Goal: Task Accomplishment & Management: Manage account settings

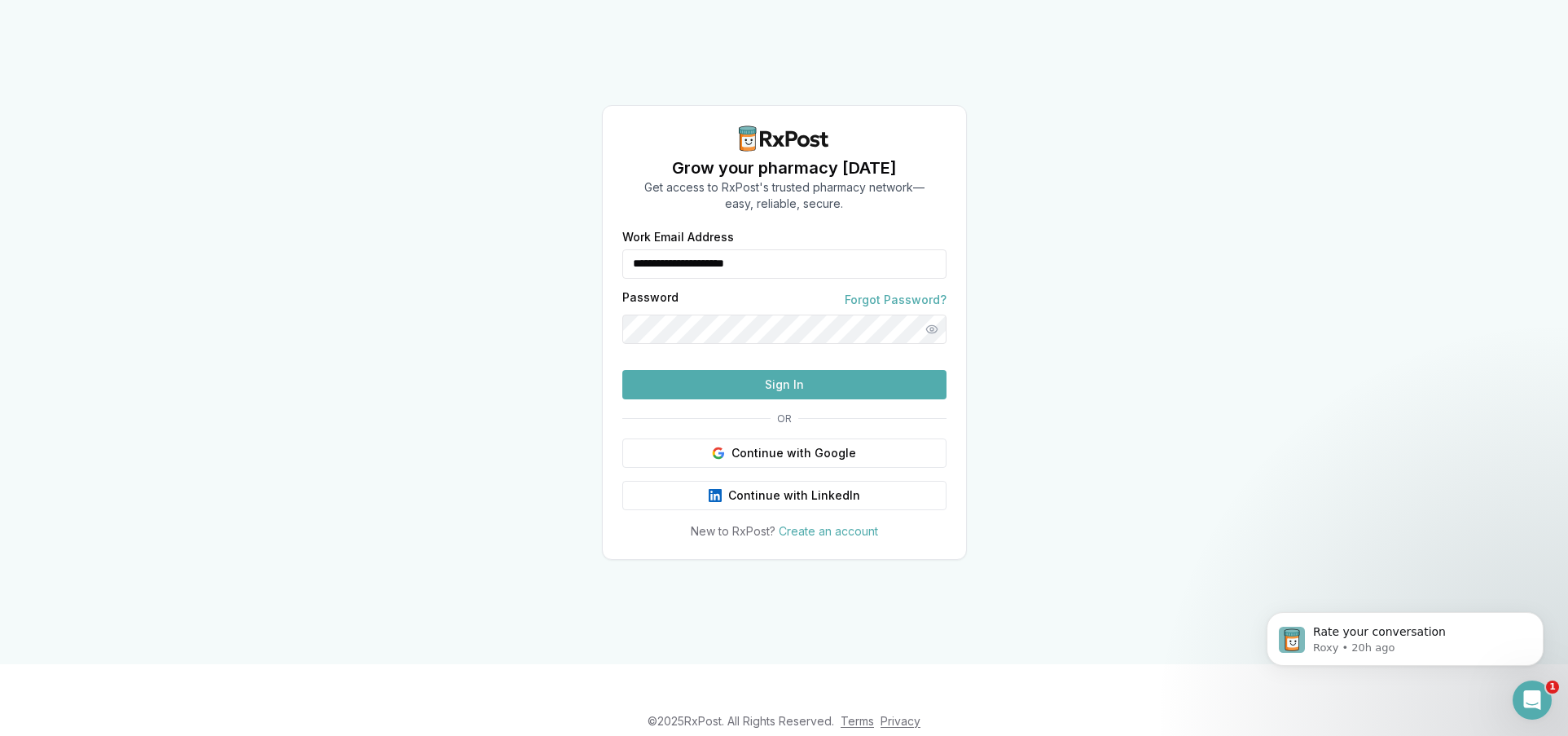
click at [770, 249] on input "**********" at bounding box center [784, 263] width 324 height 30
click at [779, 249] on input "**********" at bounding box center [784, 263] width 324 height 30
type input "**********"
click at [779, 399] on button "Sign In" at bounding box center [784, 384] width 324 height 30
click at [767, 399] on button "Sign In" at bounding box center [784, 384] width 324 height 30
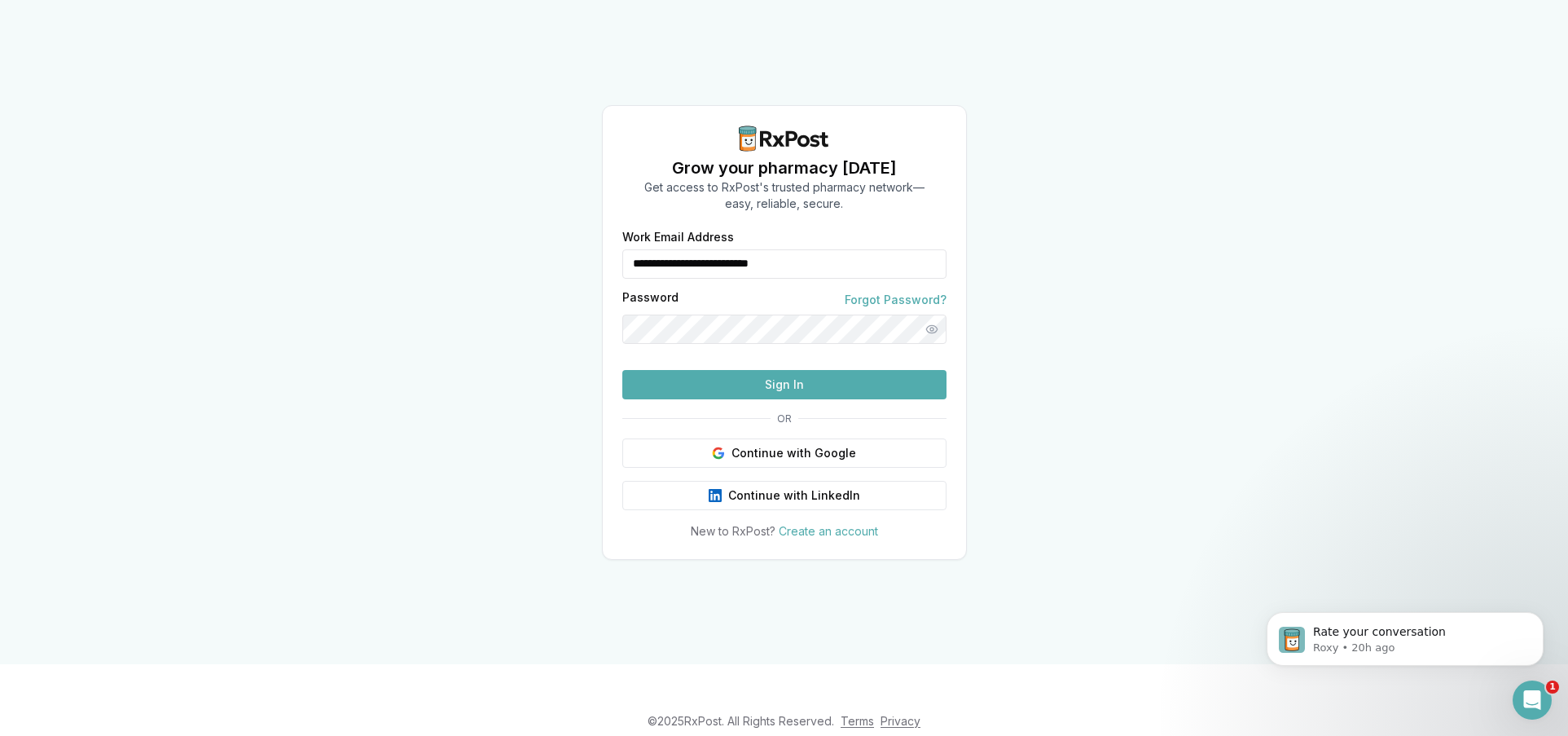
click at [709, 399] on button "Sign In" at bounding box center [784, 384] width 324 height 30
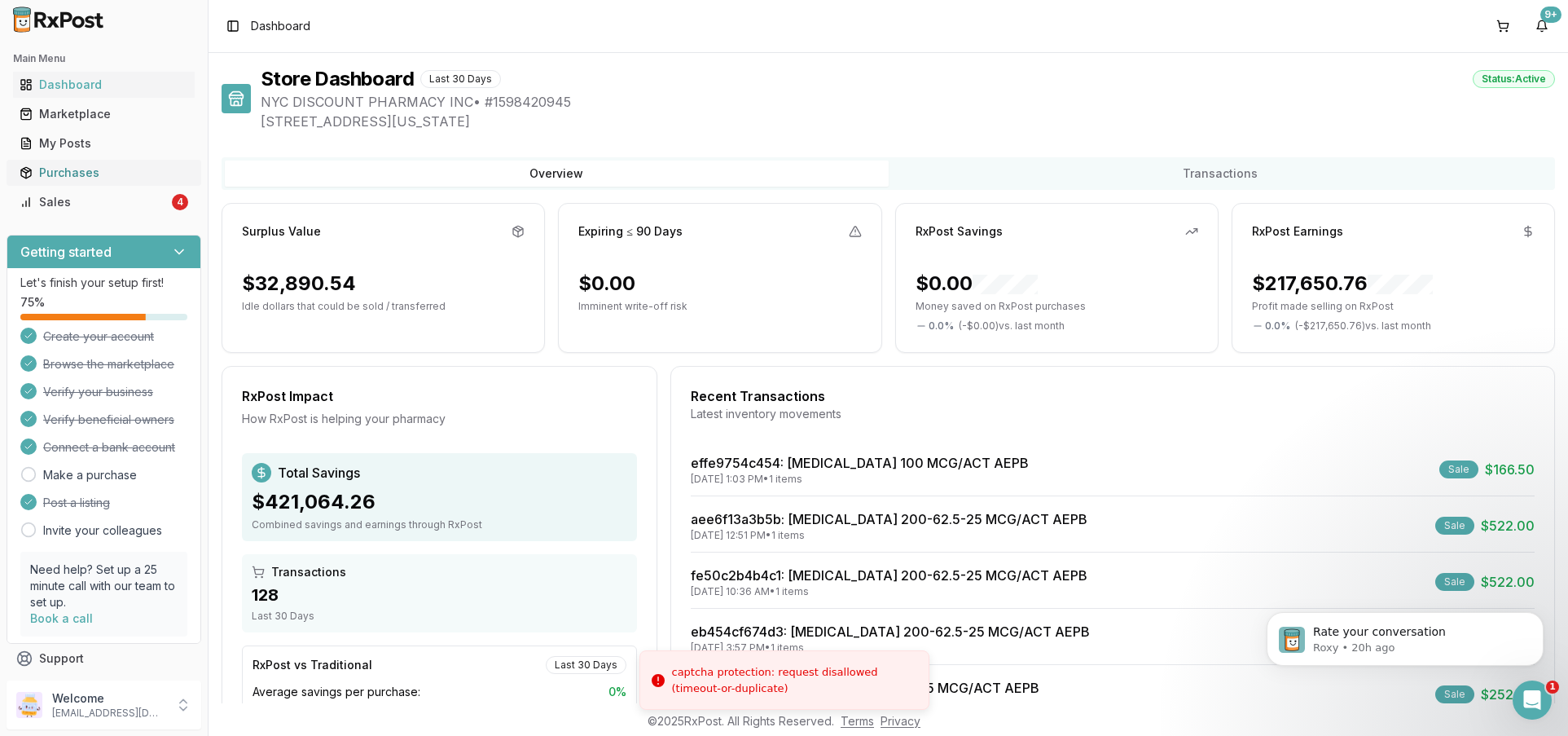
click at [128, 185] on link "Purchases" at bounding box center [103, 172] width 181 height 30
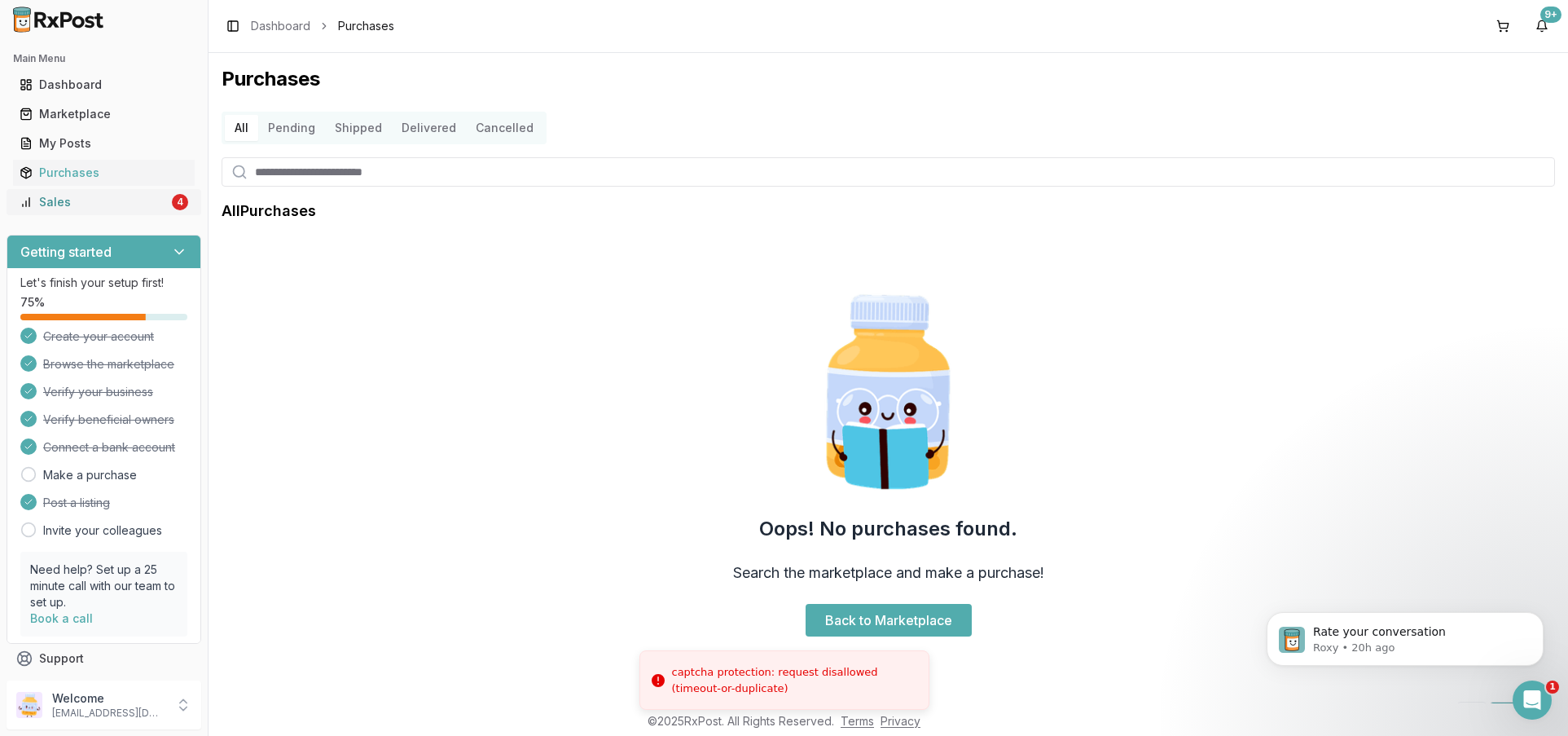
click at [123, 192] on link "Sales 4" at bounding box center [103, 202] width 181 height 30
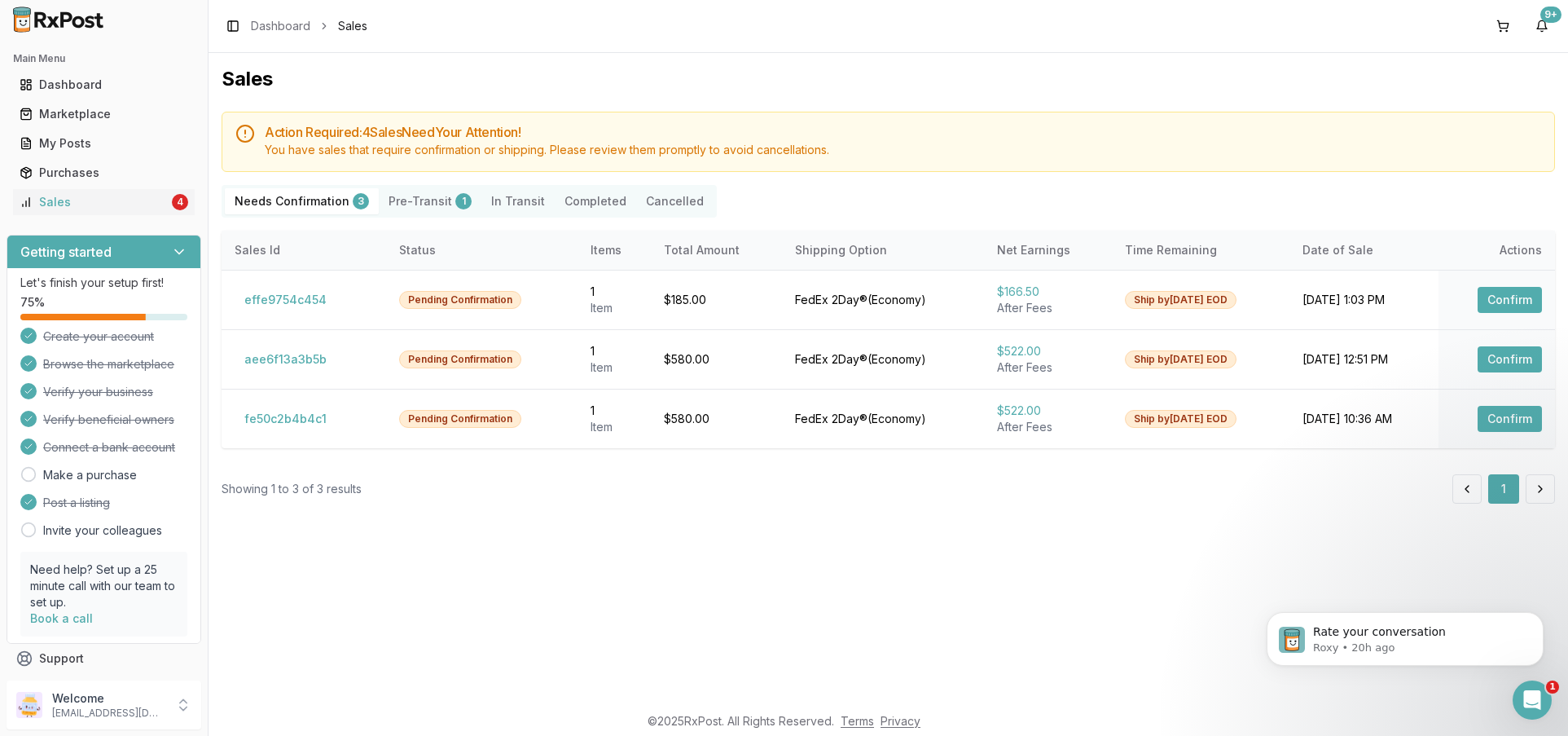
click at [433, 202] on button "Pre-Transit 1" at bounding box center [430, 201] width 103 height 26
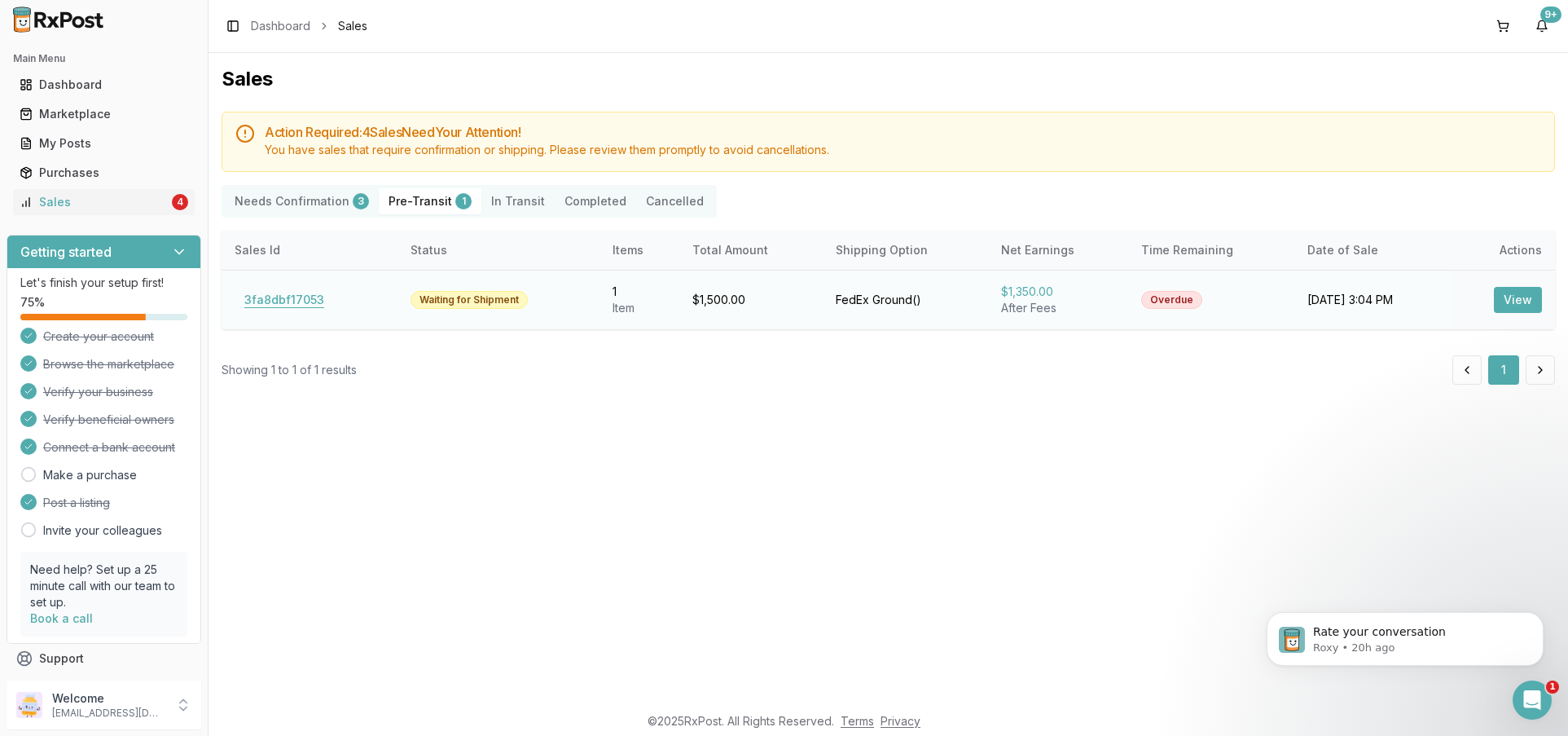
click at [300, 305] on button "3fa8dbf17053" at bounding box center [284, 300] width 100 height 26
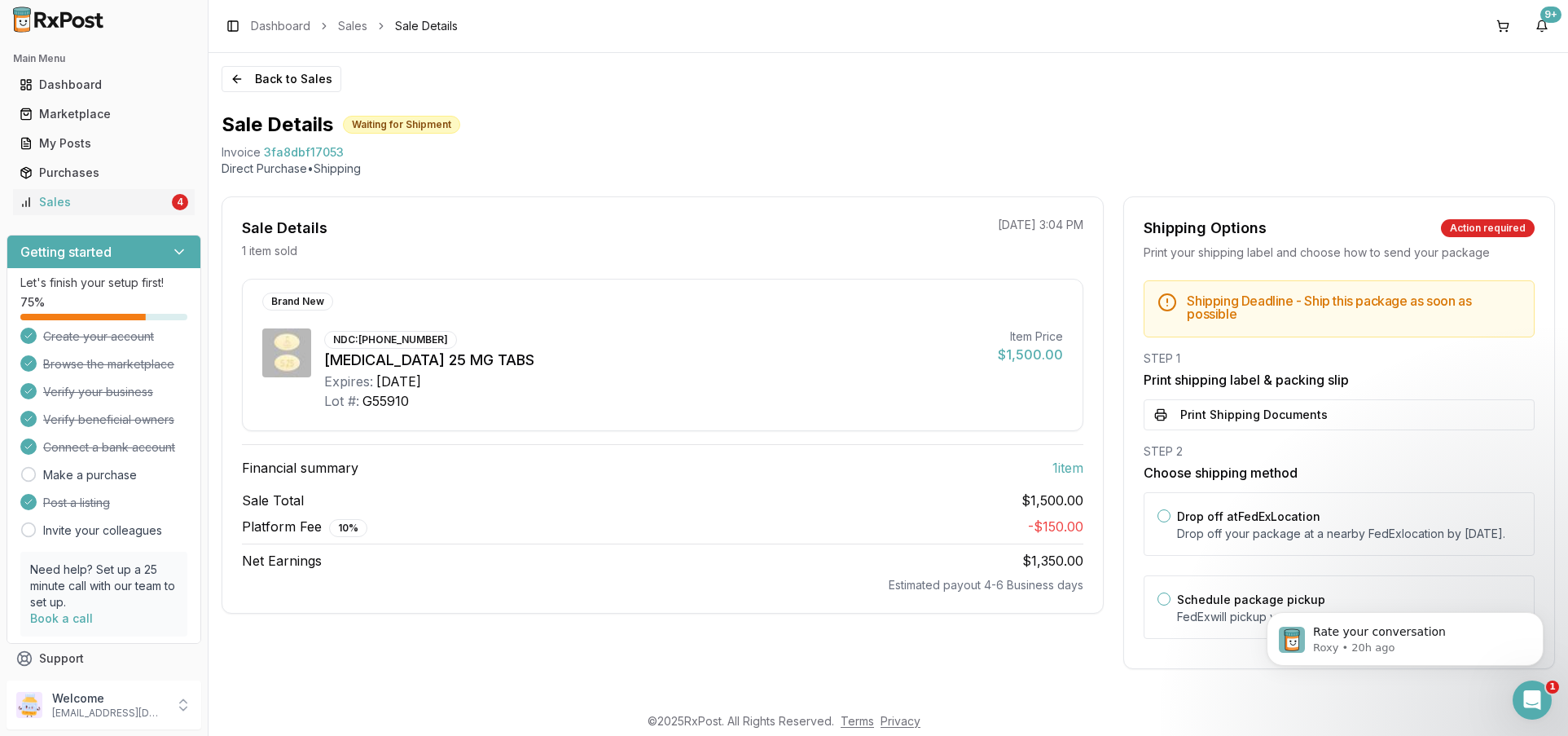
scroll to position [8, 0]
click at [122, 200] on div "Sales" at bounding box center [94, 202] width 149 height 16
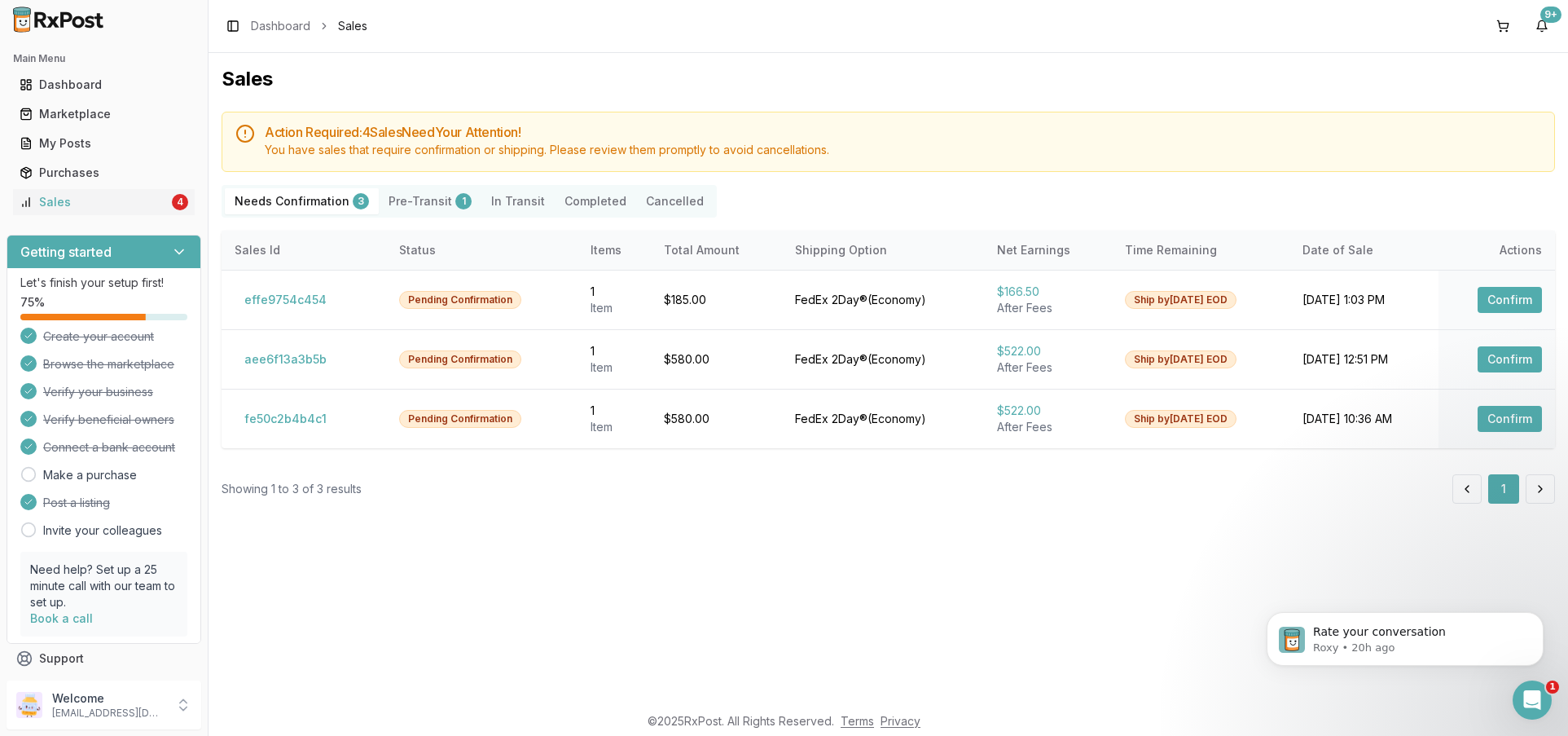
click at [398, 199] on button "Pre-Transit 1" at bounding box center [430, 201] width 103 height 26
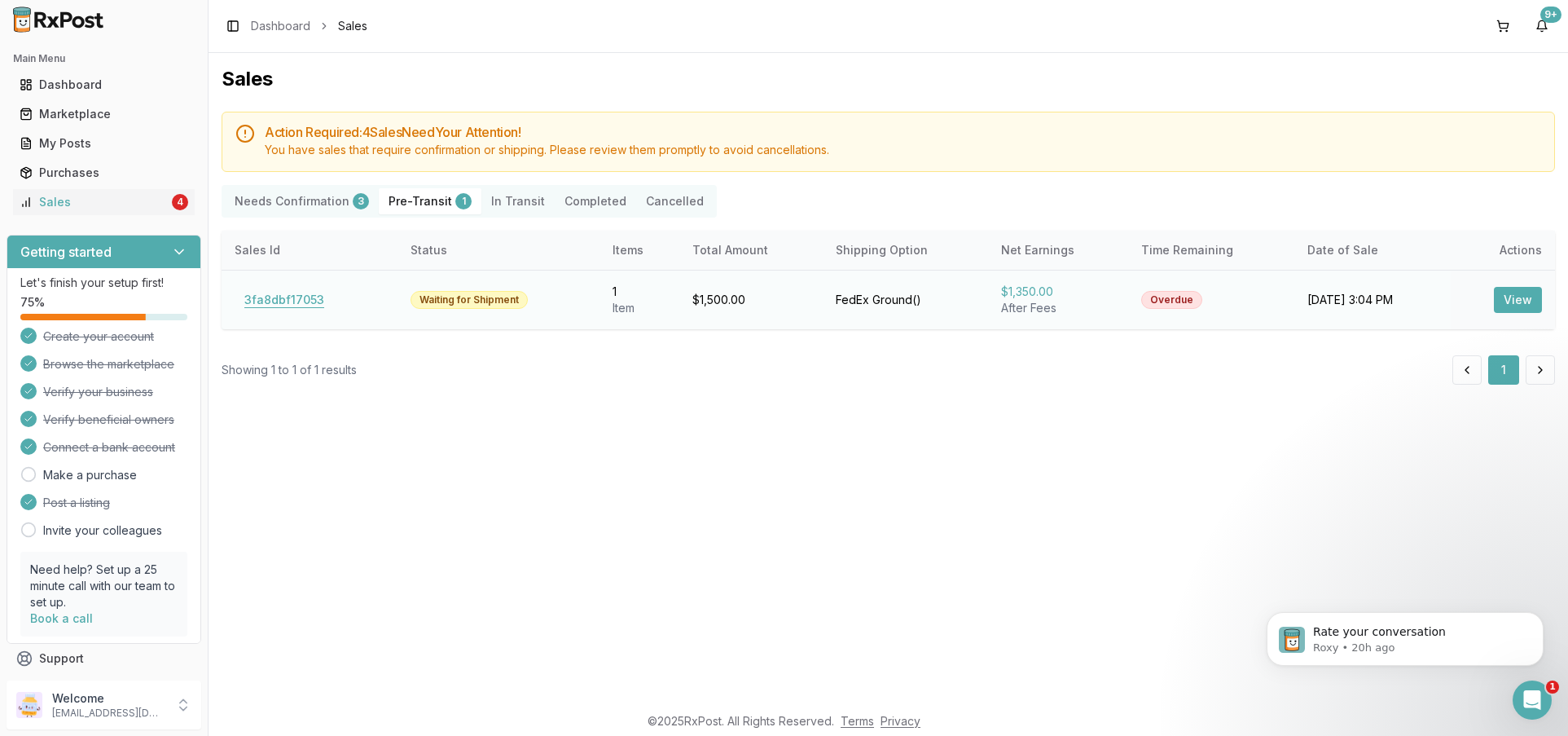
click at [284, 305] on button "3fa8dbf17053" at bounding box center [284, 300] width 100 height 26
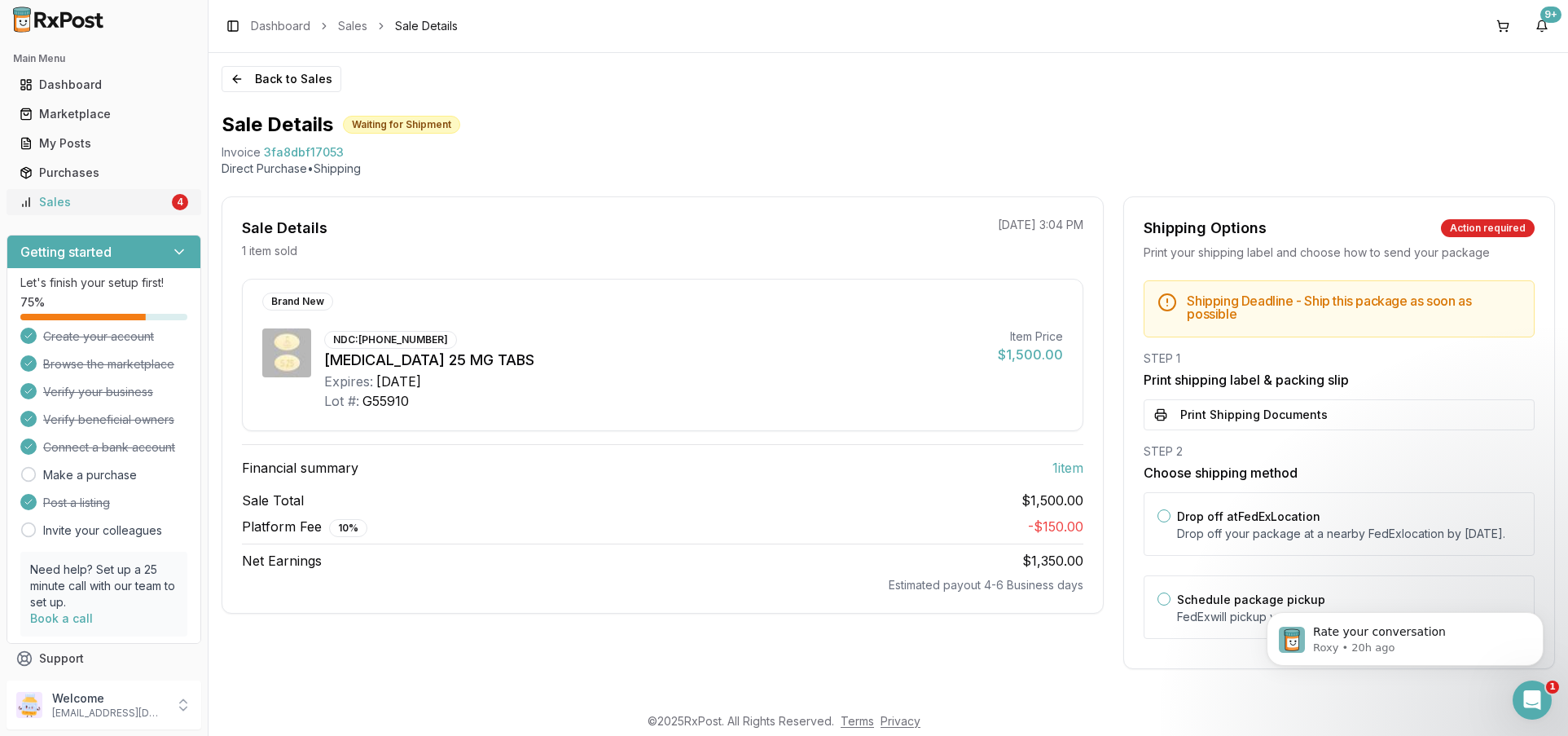
click at [105, 202] on div "Sales" at bounding box center [94, 202] width 149 height 16
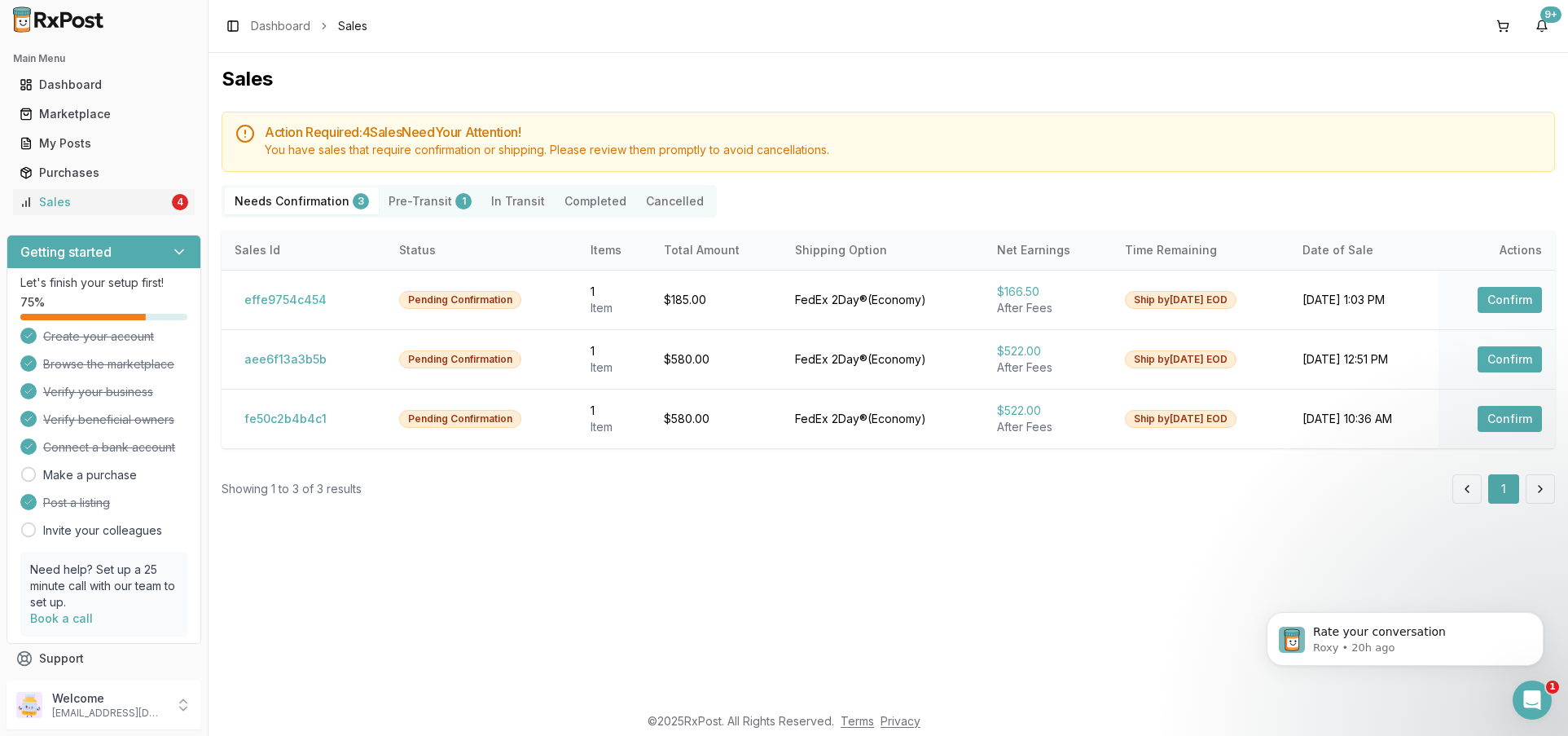
click at [301, 202] on Confirmation "Needs Confirmation 3" at bounding box center [301, 201] width 154 height 26
click at [283, 422] on button "fe50c2b4b4c1" at bounding box center [285, 419] width 102 height 26
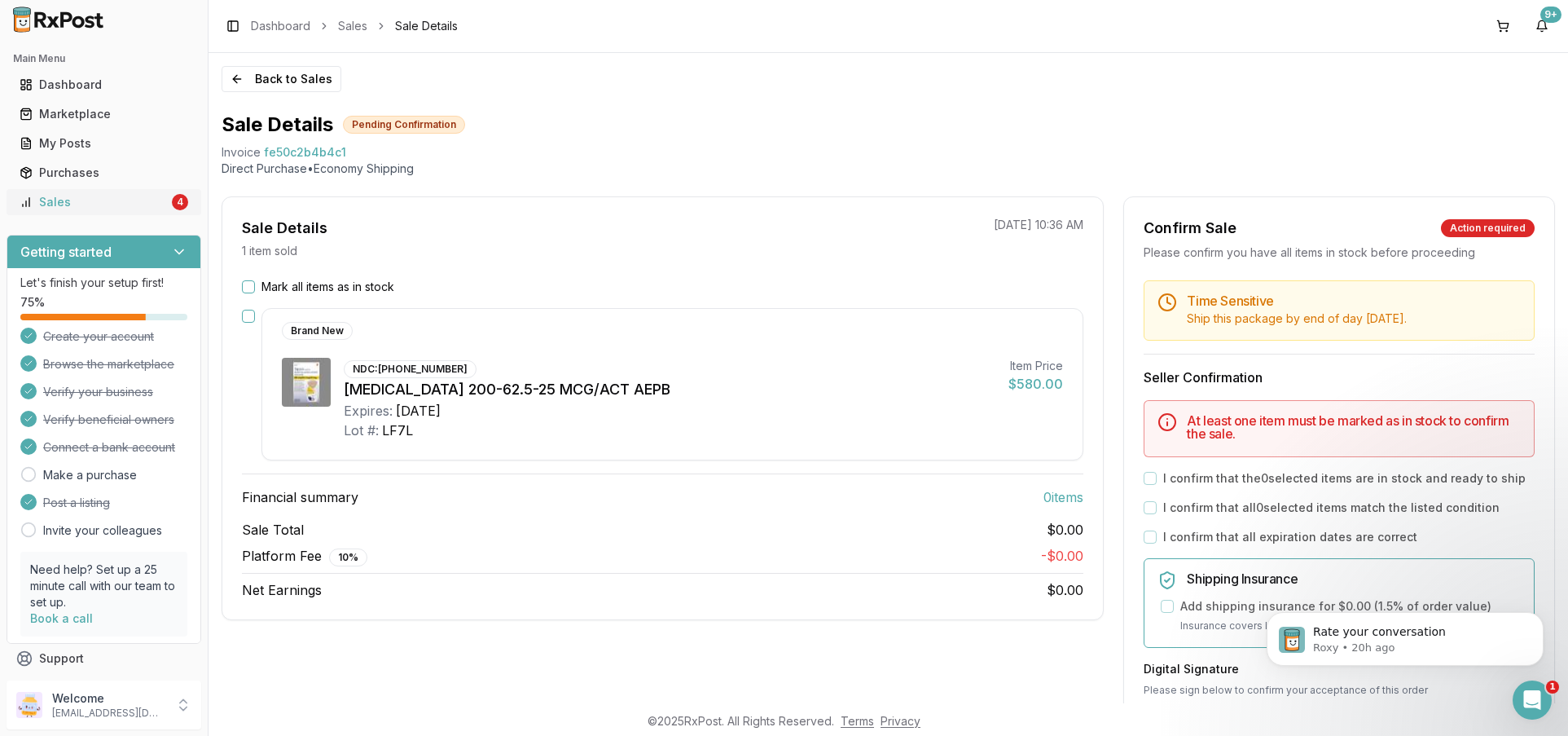
click at [27, 202] on icon at bounding box center [25, 202] width 13 height 13
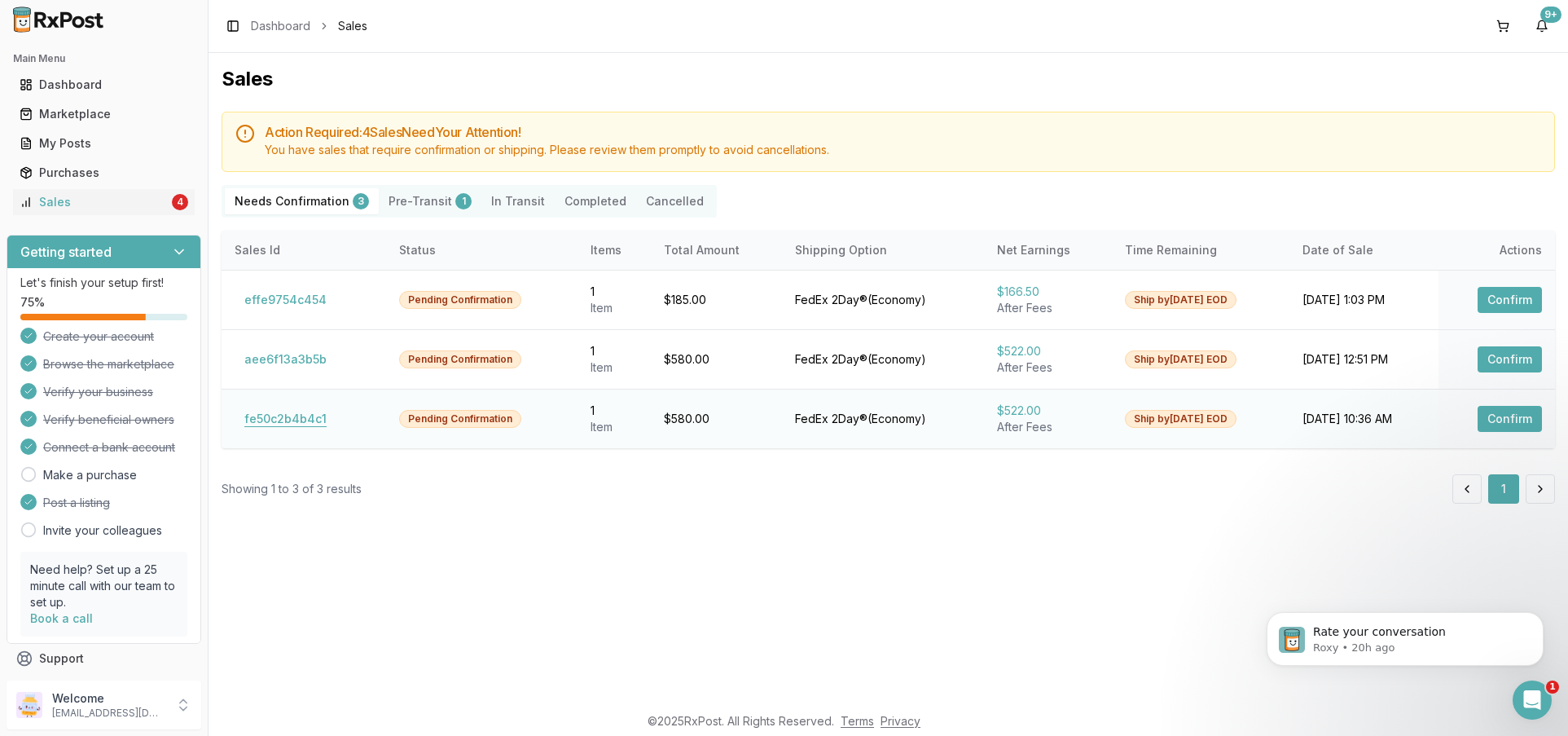
click at [276, 420] on button "fe50c2b4b4c1" at bounding box center [285, 419] width 102 height 26
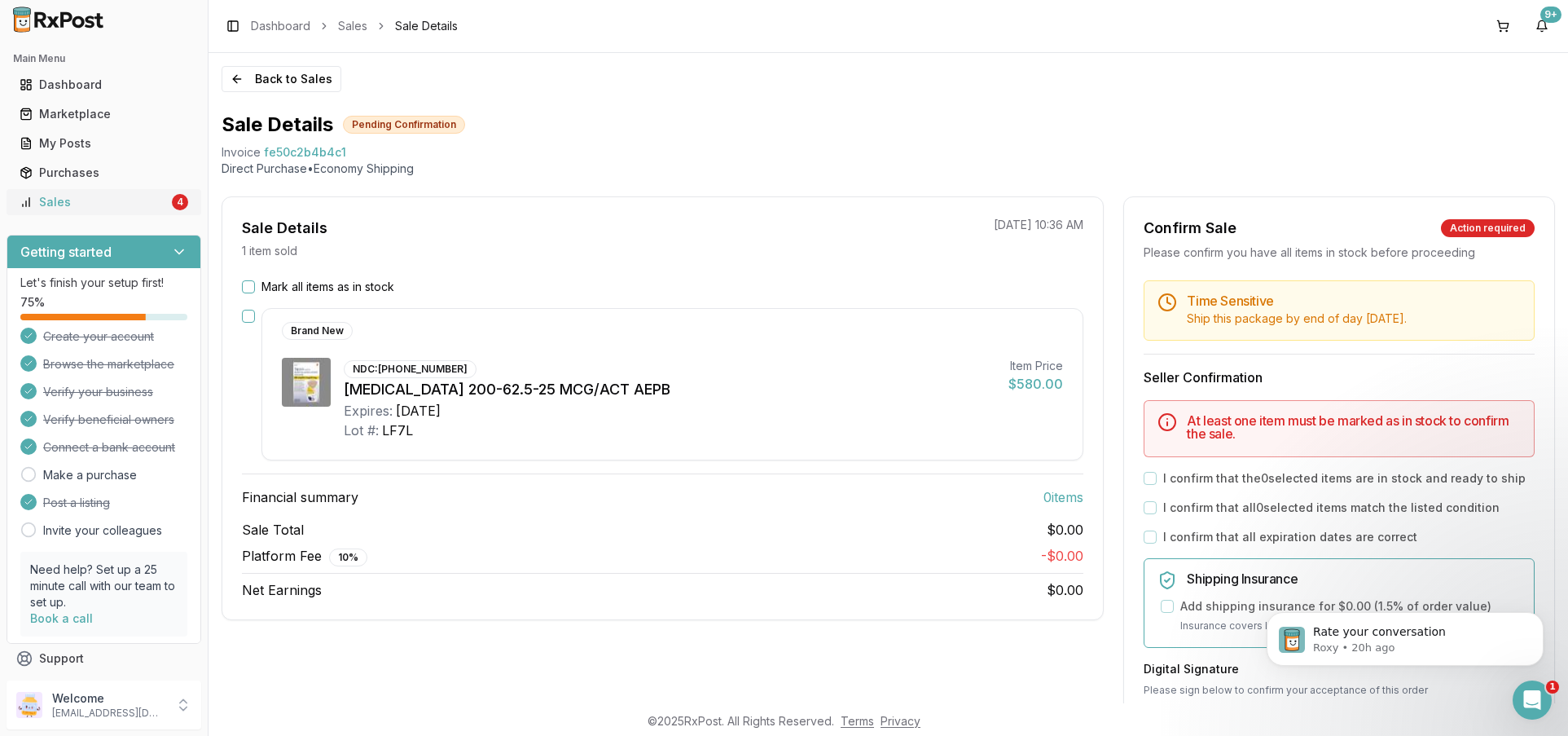
click at [109, 207] on div "Sales" at bounding box center [94, 202] width 149 height 16
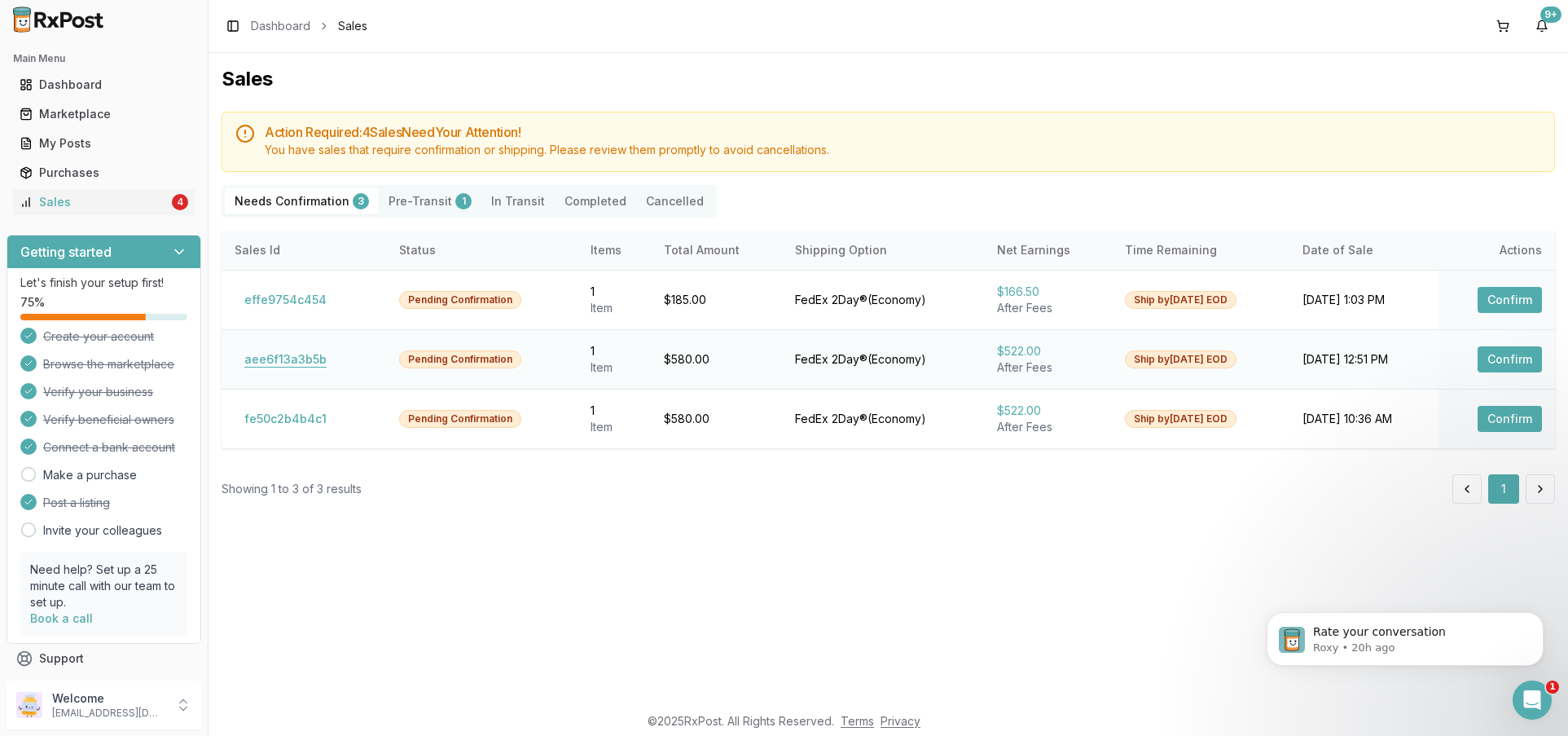
click at [269, 361] on button "aee6f13a3b5b" at bounding box center [285, 359] width 102 height 26
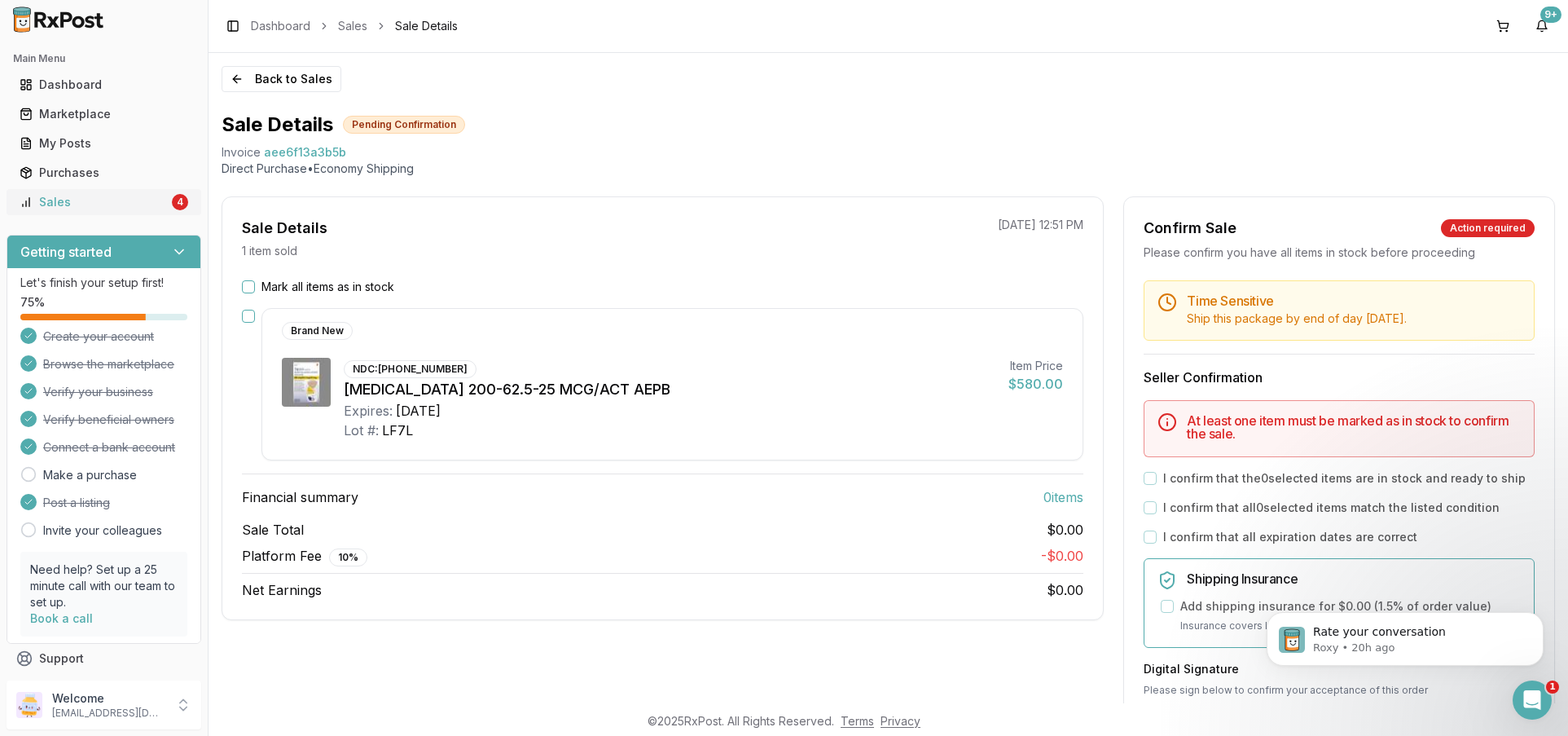
click at [102, 210] on link "Sales 4" at bounding box center [103, 202] width 181 height 30
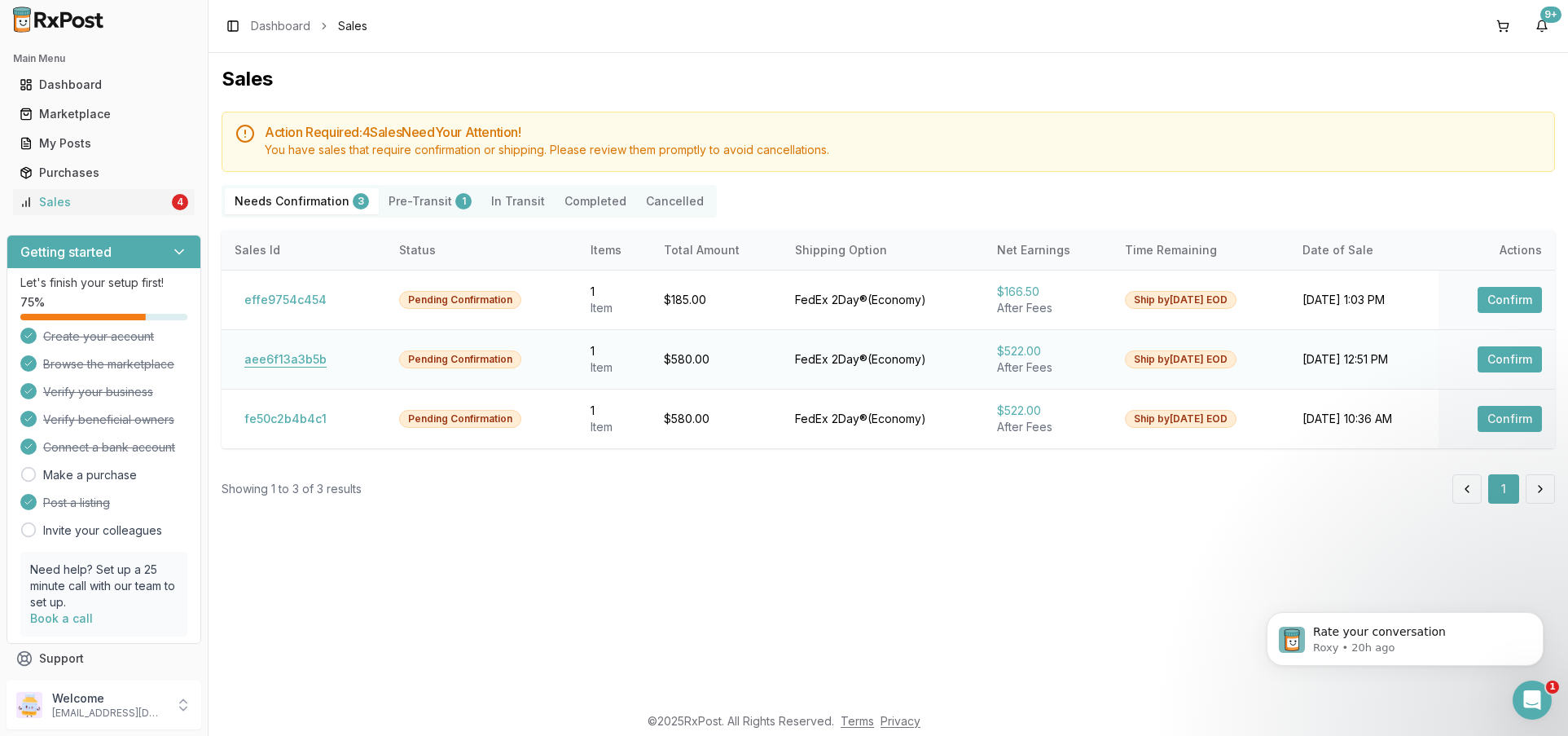
click at [290, 360] on button "aee6f13a3b5b" at bounding box center [285, 359] width 102 height 26
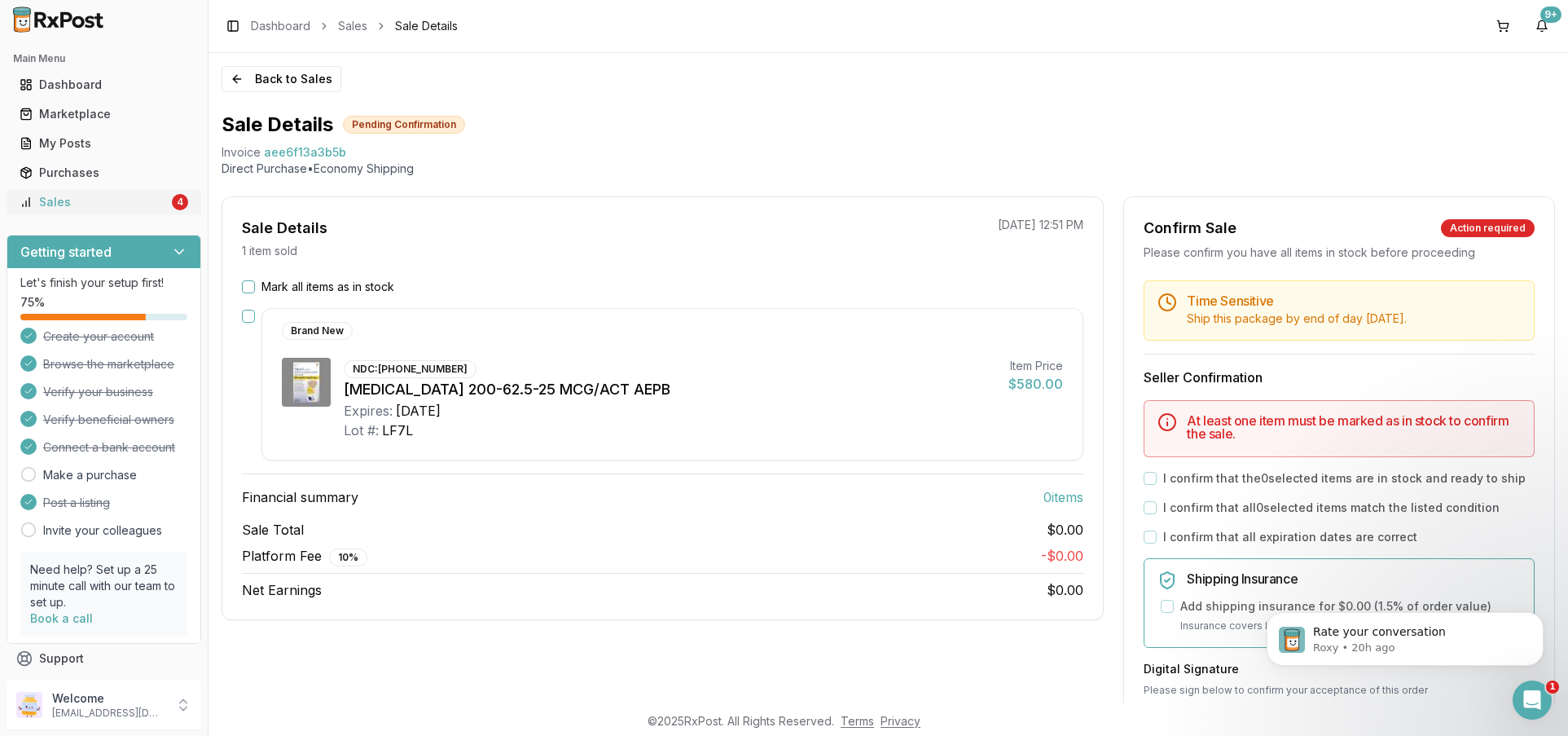
click at [123, 201] on div "Sales" at bounding box center [94, 202] width 149 height 16
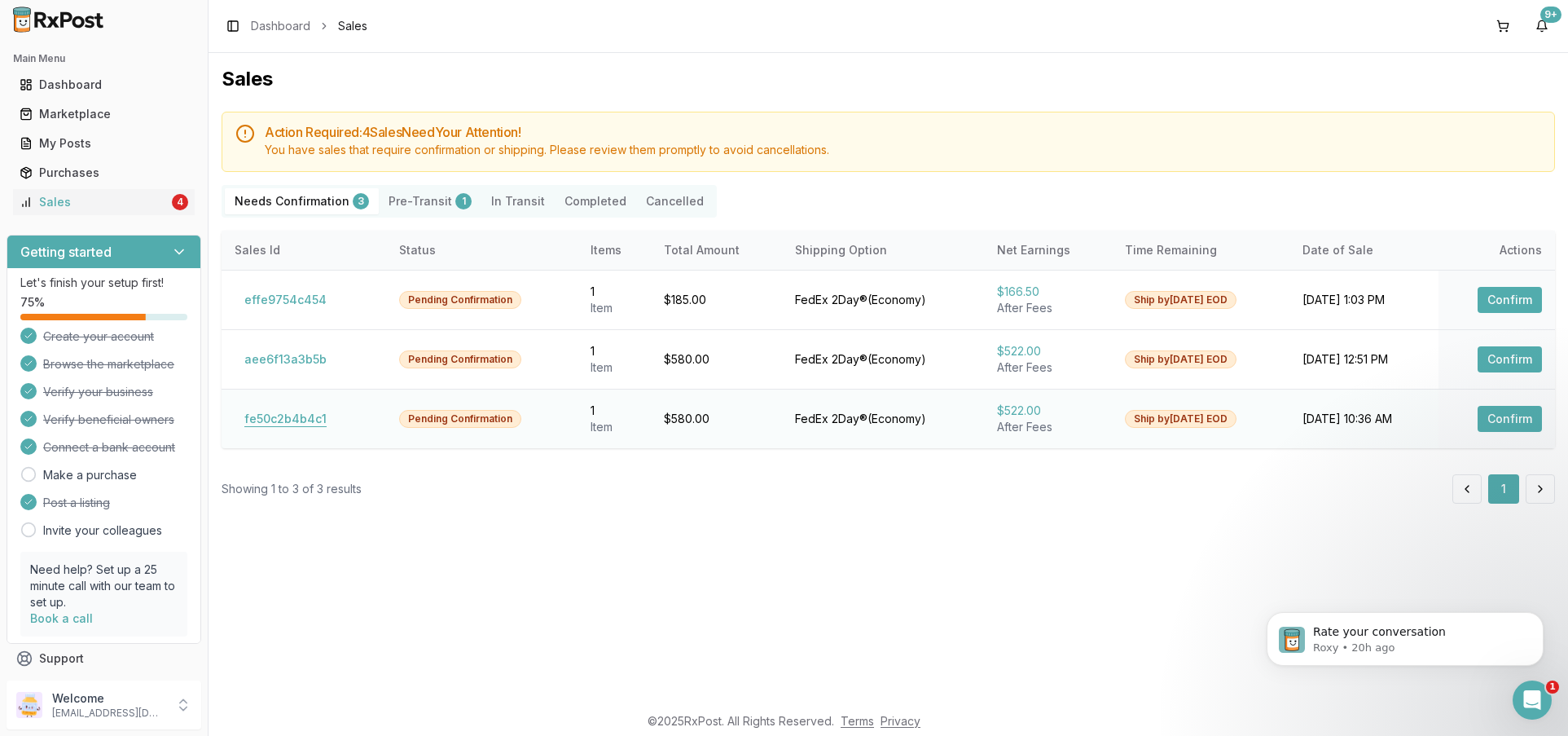
click at [294, 416] on button "fe50c2b4b4c1" at bounding box center [285, 419] width 102 height 26
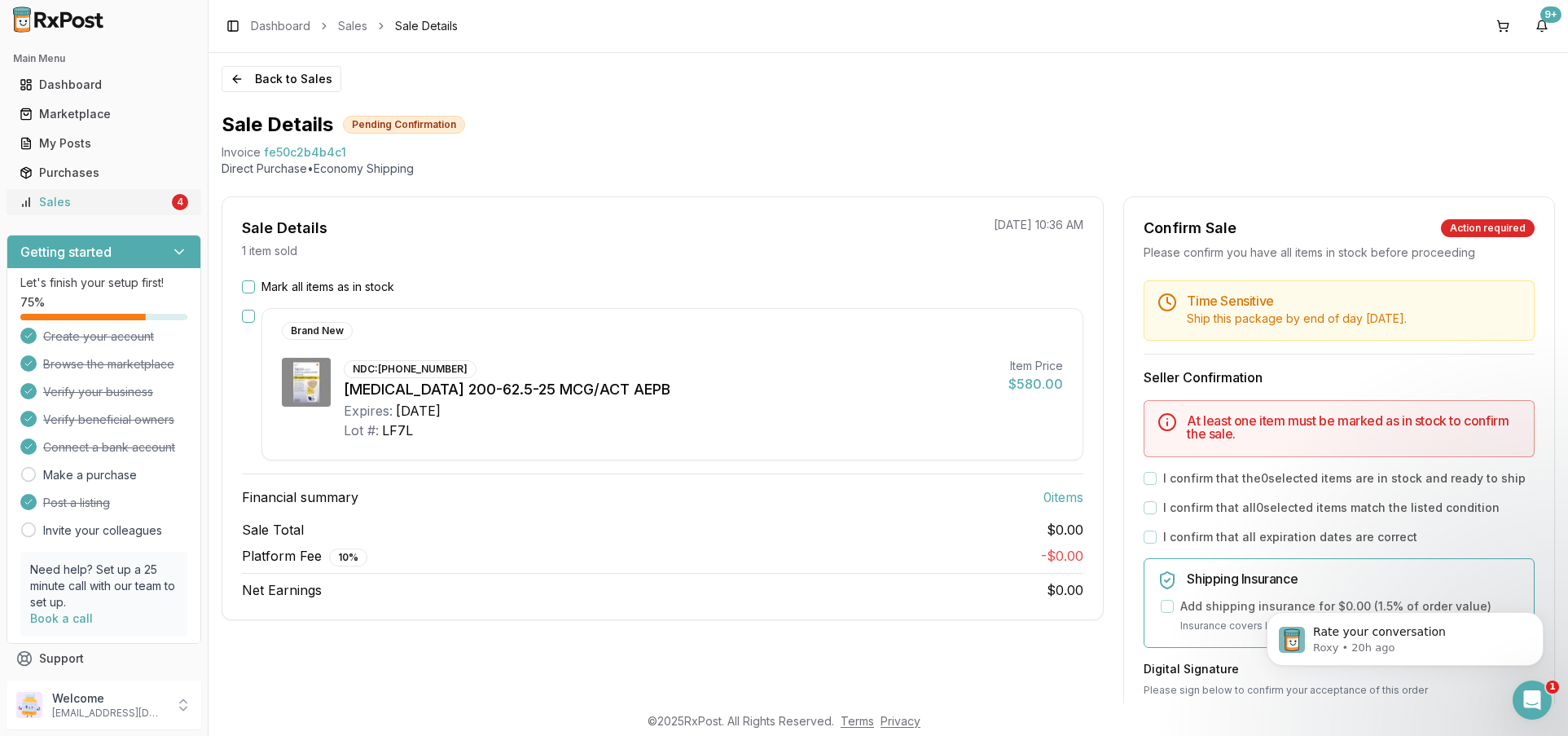
click at [89, 211] on link "Sales 4" at bounding box center [103, 202] width 181 height 30
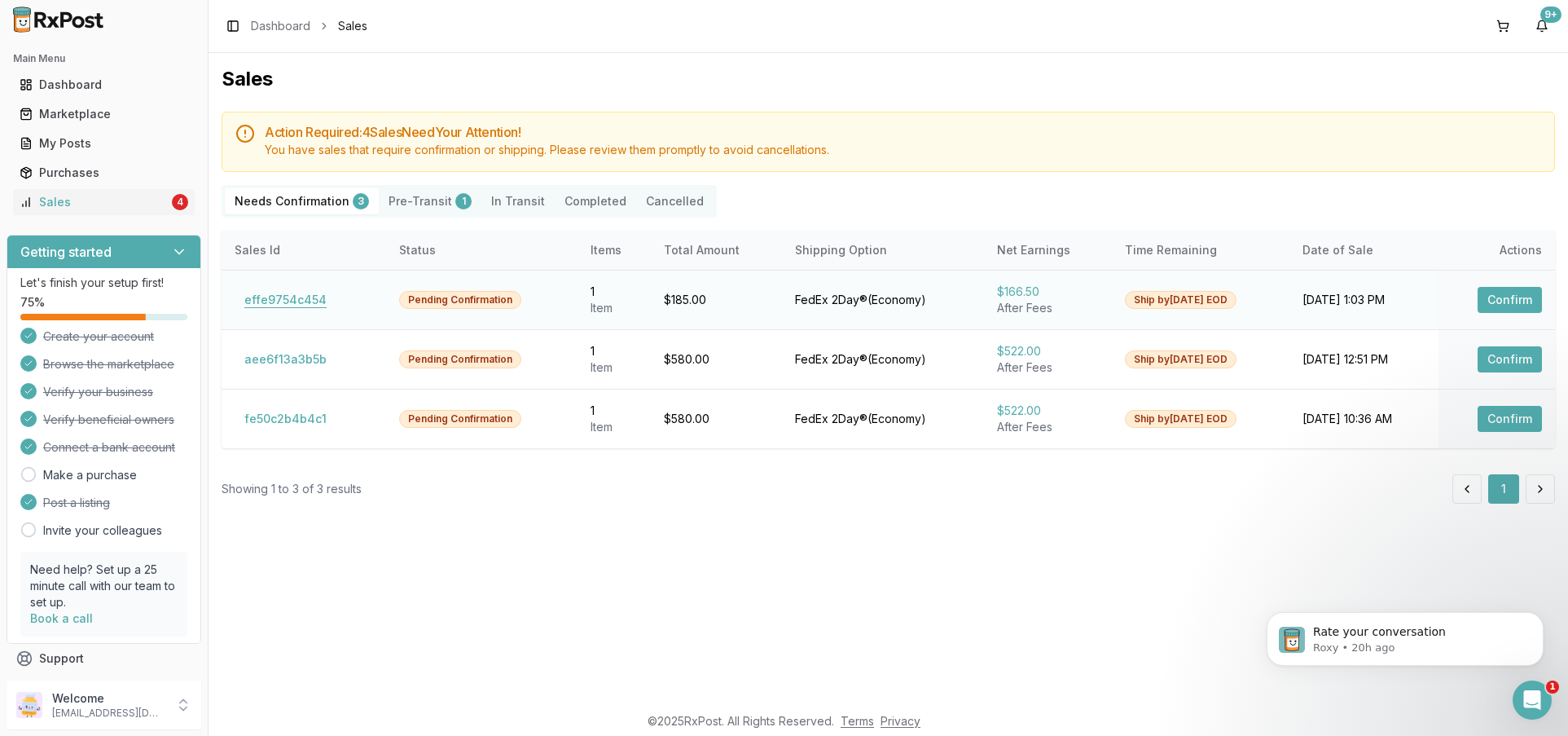
click at [262, 295] on button "effe9754c454" at bounding box center [285, 300] width 102 height 26
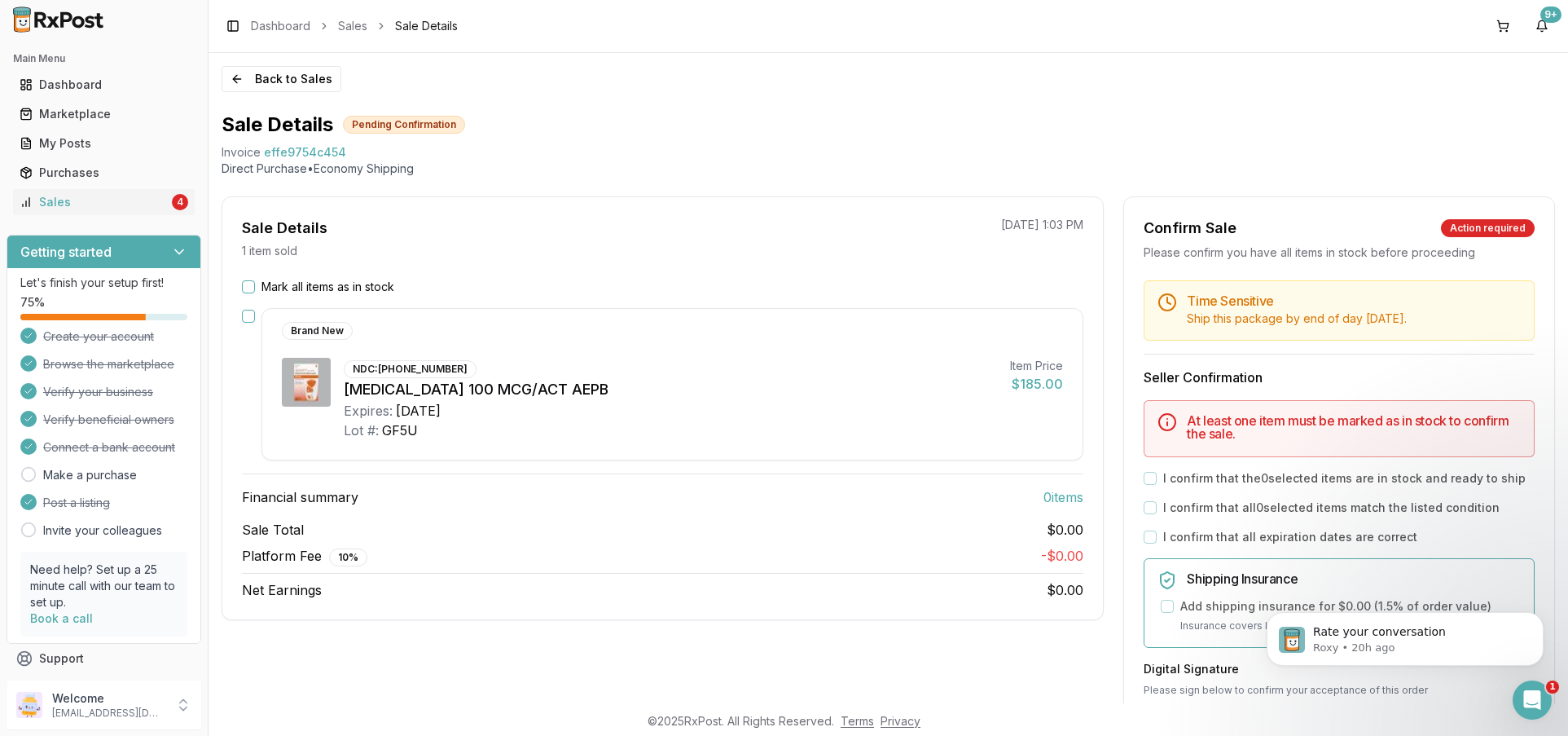
click at [252, 284] on button "Mark all items as in stock" at bounding box center [248, 286] width 13 height 13
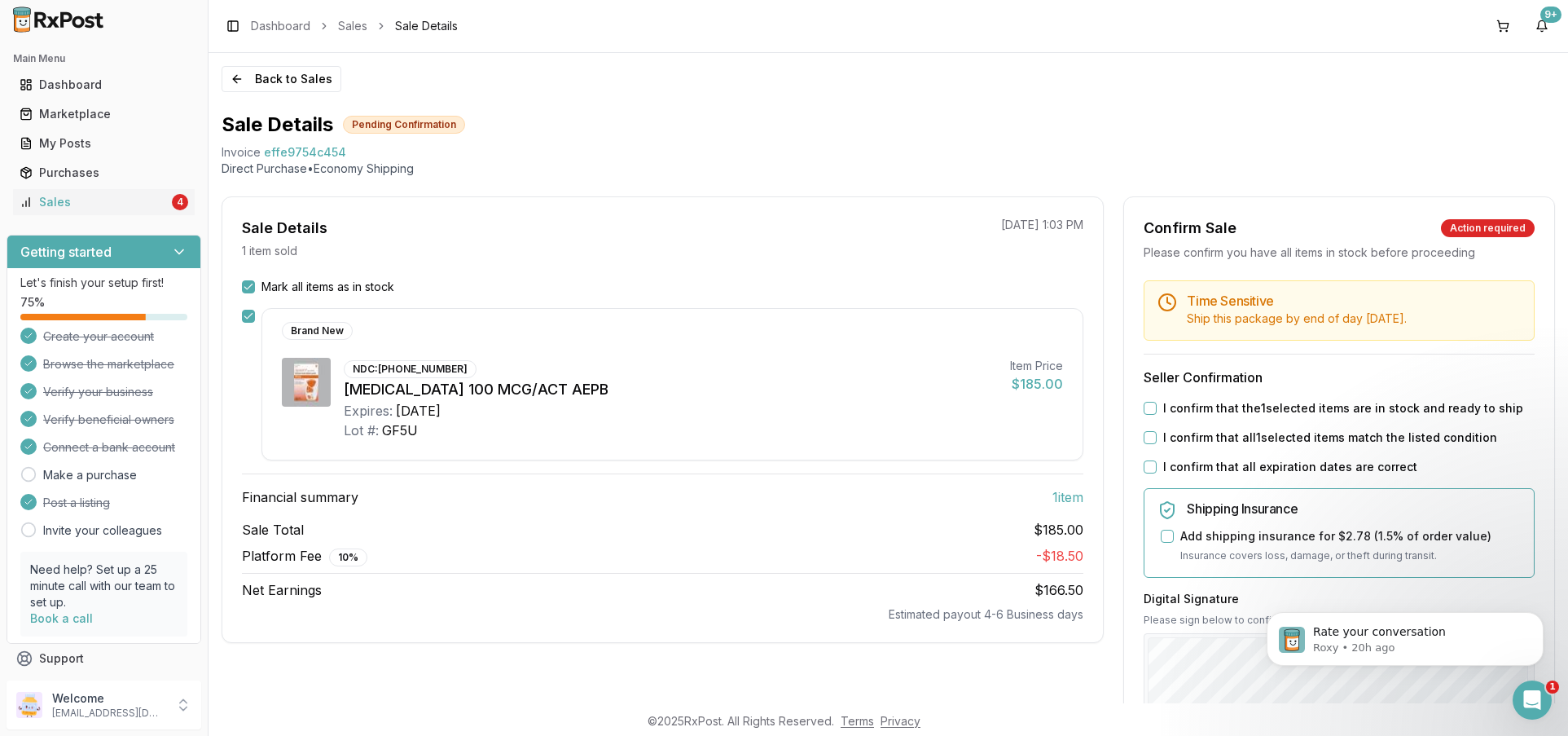
click at [1144, 407] on button "I confirm that the 1 selected items are in stock and ready to ship" at bounding box center [1149, 408] width 13 height 13
click at [1149, 443] on button "I confirm that all 1 selected items match the listed condition" at bounding box center [1149, 437] width 13 height 13
click at [1147, 459] on div "I confirm that all expiration dates are correct" at bounding box center [1338, 466] width 391 height 16
click at [1145, 479] on div "Time Sensitive Ship this package by end of day Wednesday, October 22nd . Seller…" at bounding box center [1339, 625] width 430 height 689
click at [1146, 465] on button "I confirm that all expiration dates are correct" at bounding box center [1149, 466] width 13 height 13
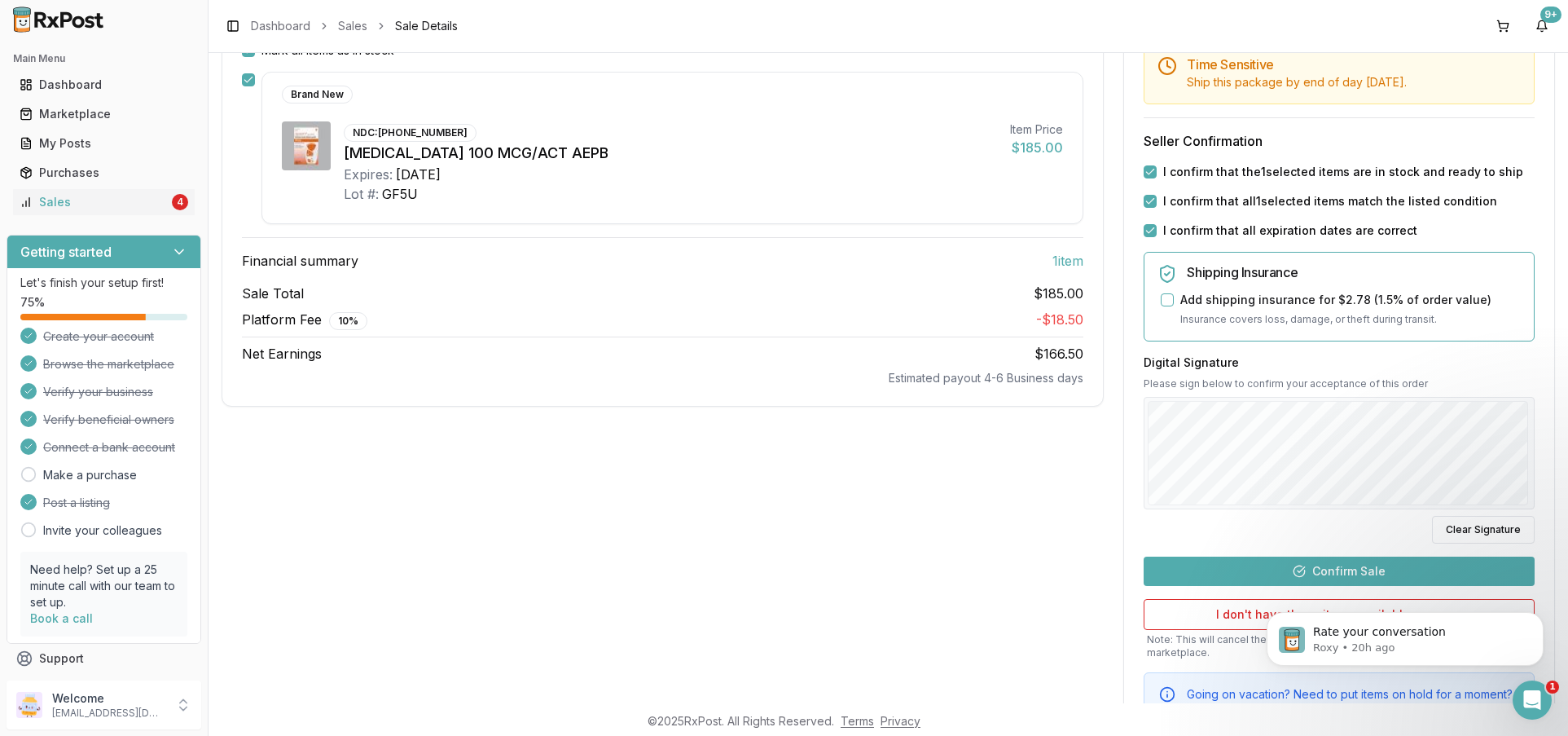
scroll to position [245, 0]
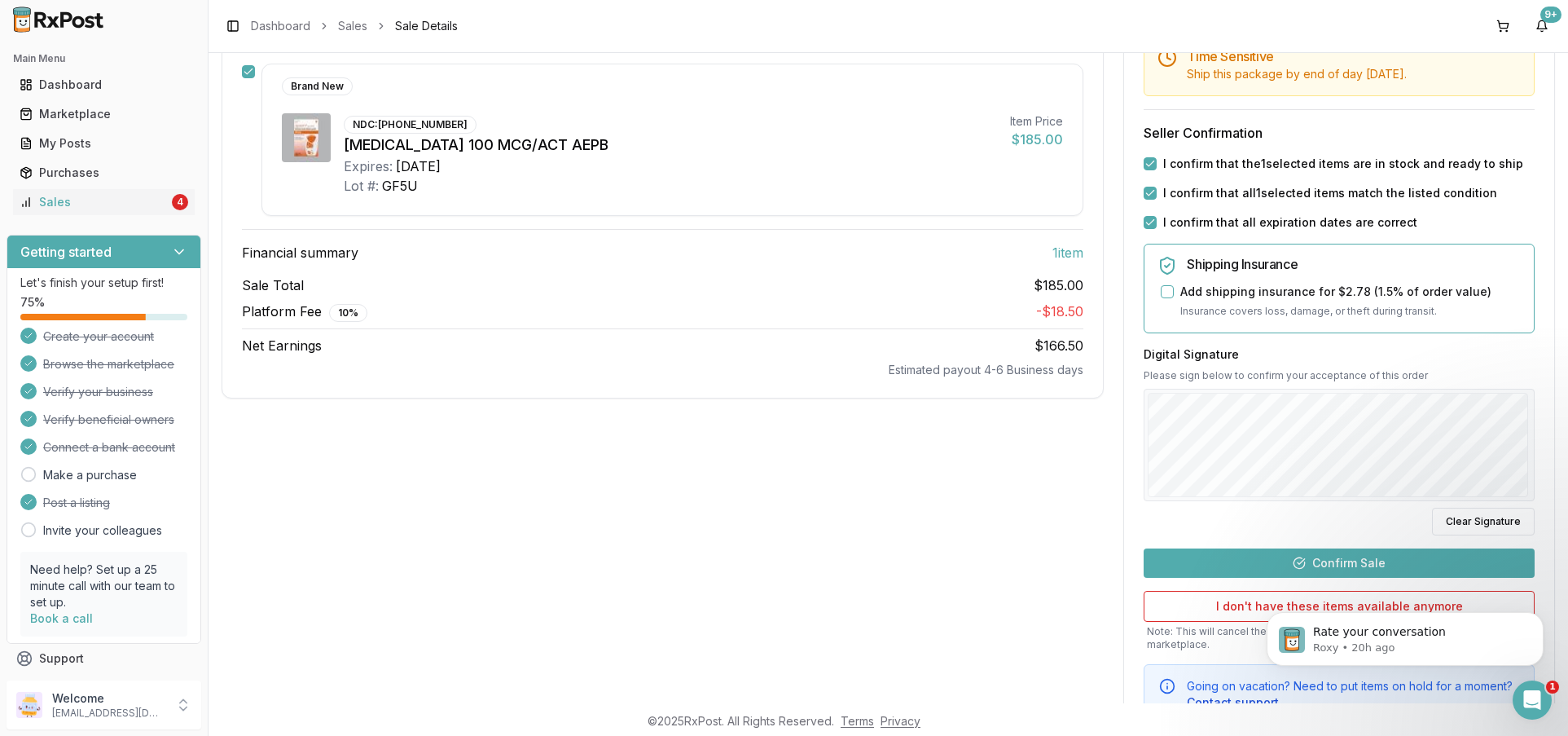
click at [1260, 560] on button "Confirm Sale" at bounding box center [1338, 563] width 391 height 30
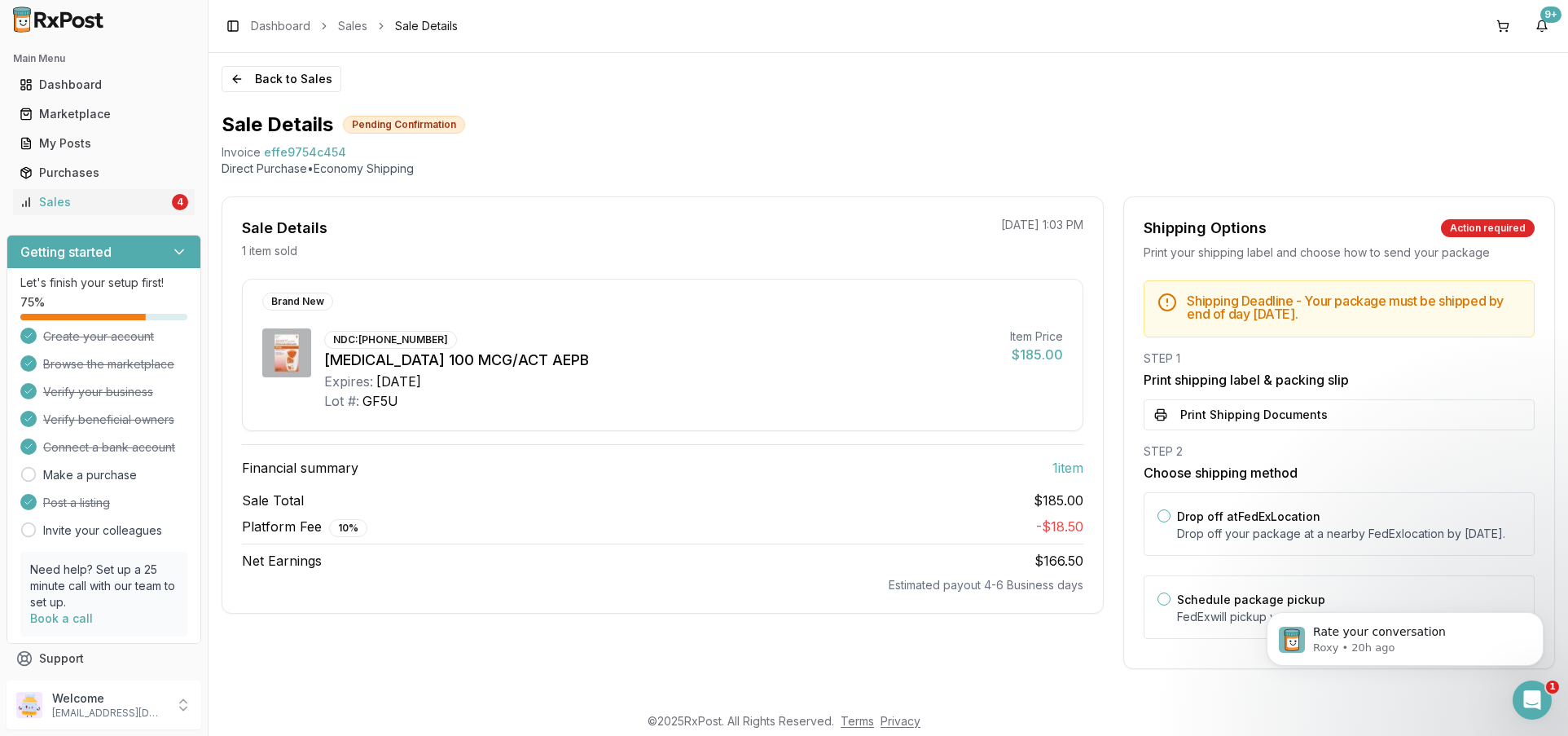
scroll to position [8, 0]
click at [1158, 509] on button "Drop off at FedEx Location" at bounding box center [1164, 515] width 13 height 13
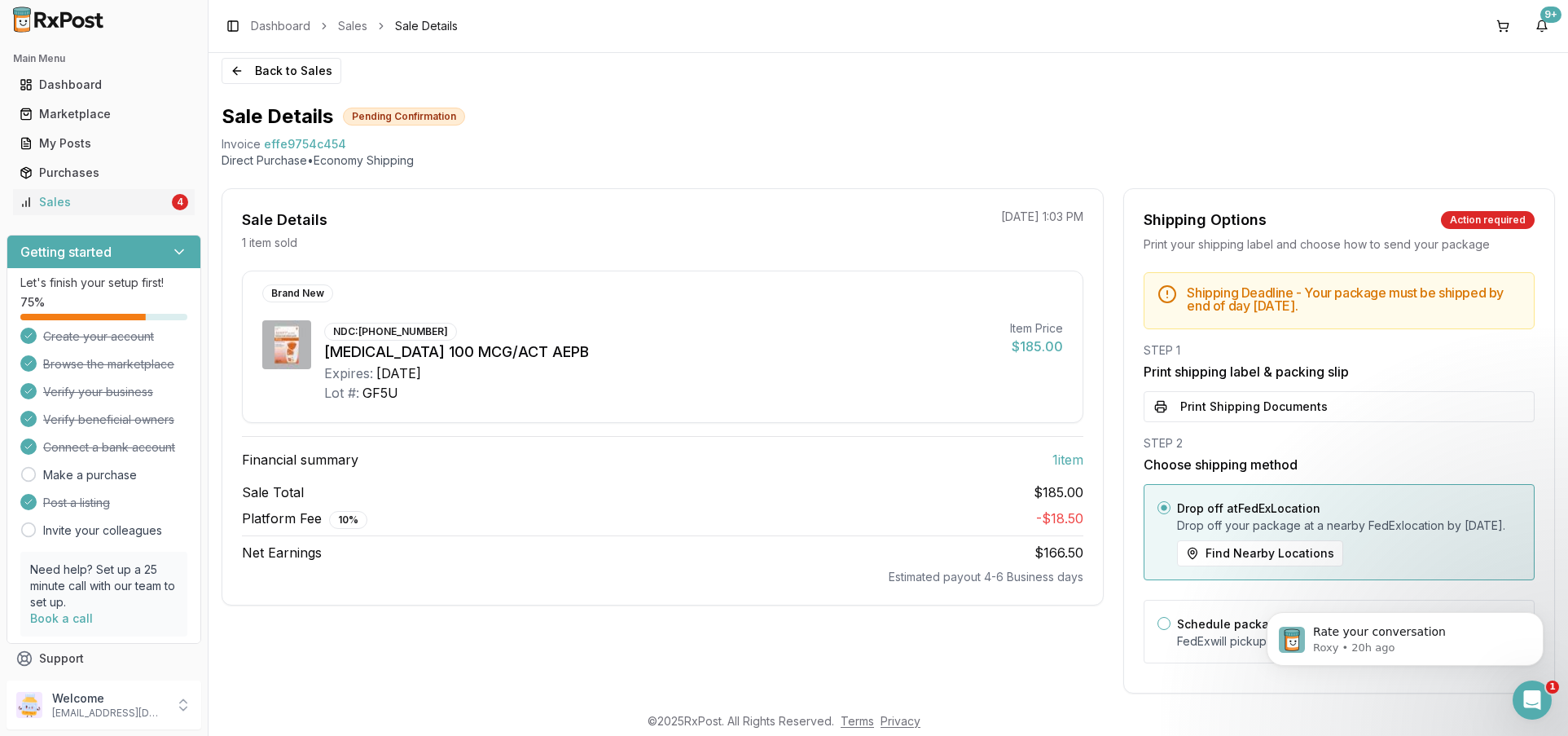
click at [1162, 510] on icon "button" at bounding box center [1164, 507] width 7 height 7
click at [1160, 504] on icon "button" at bounding box center [1164, 507] width 7 height 7
click at [1161, 505] on circle "button" at bounding box center [1164, 507] width 6 height 6
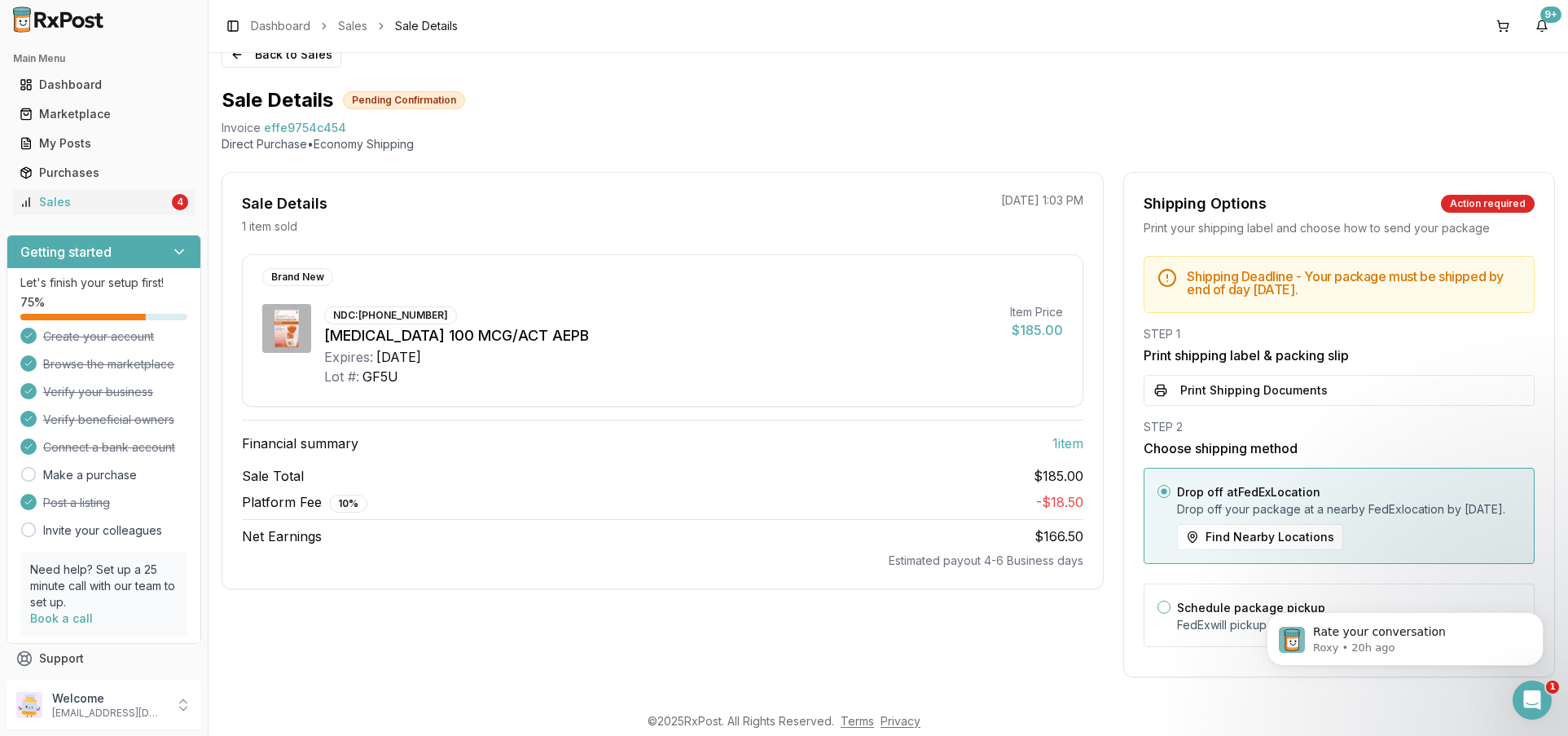
scroll to position [0, 0]
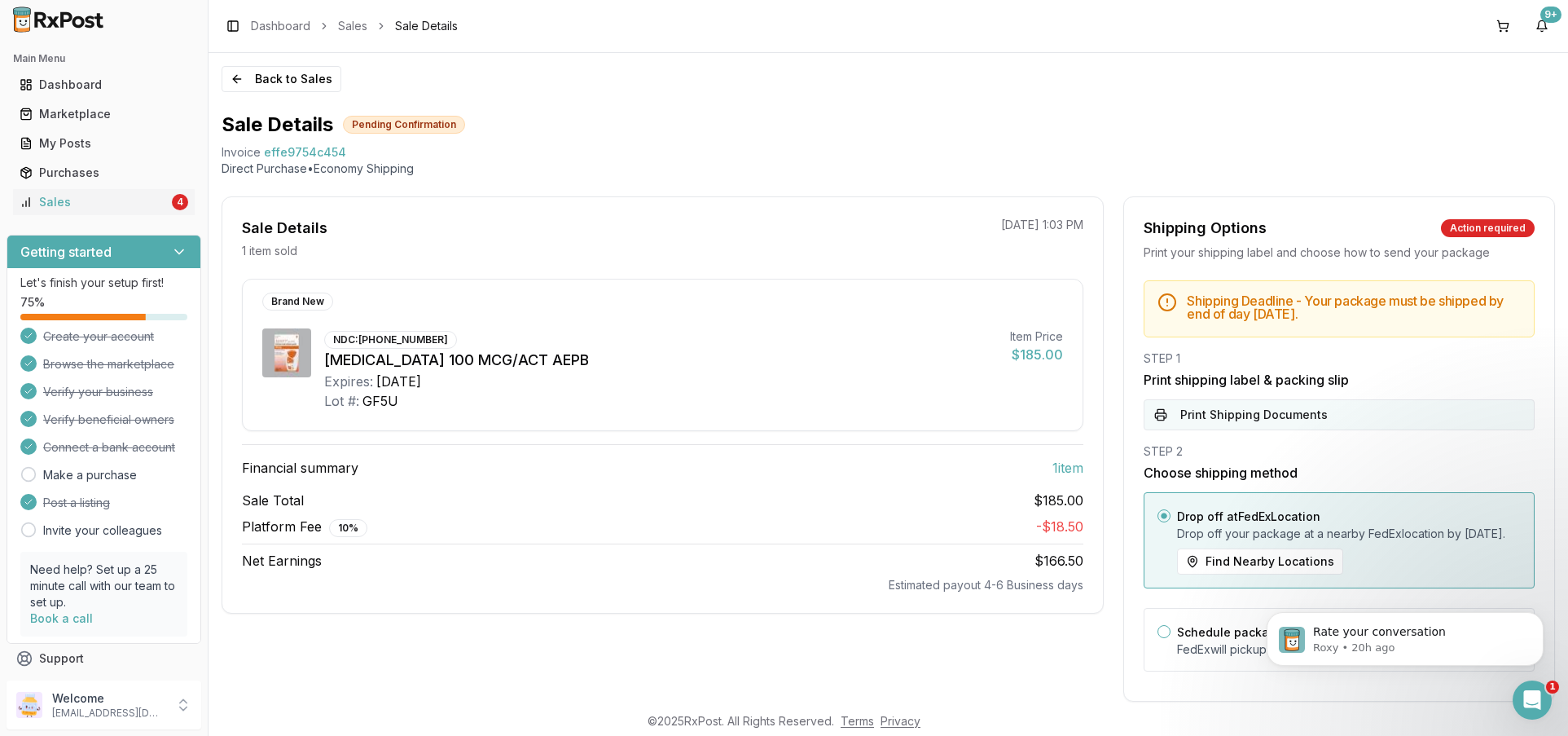
click at [1250, 414] on button "Print Shipping Documents" at bounding box center [1338, 414] width 391 height 31
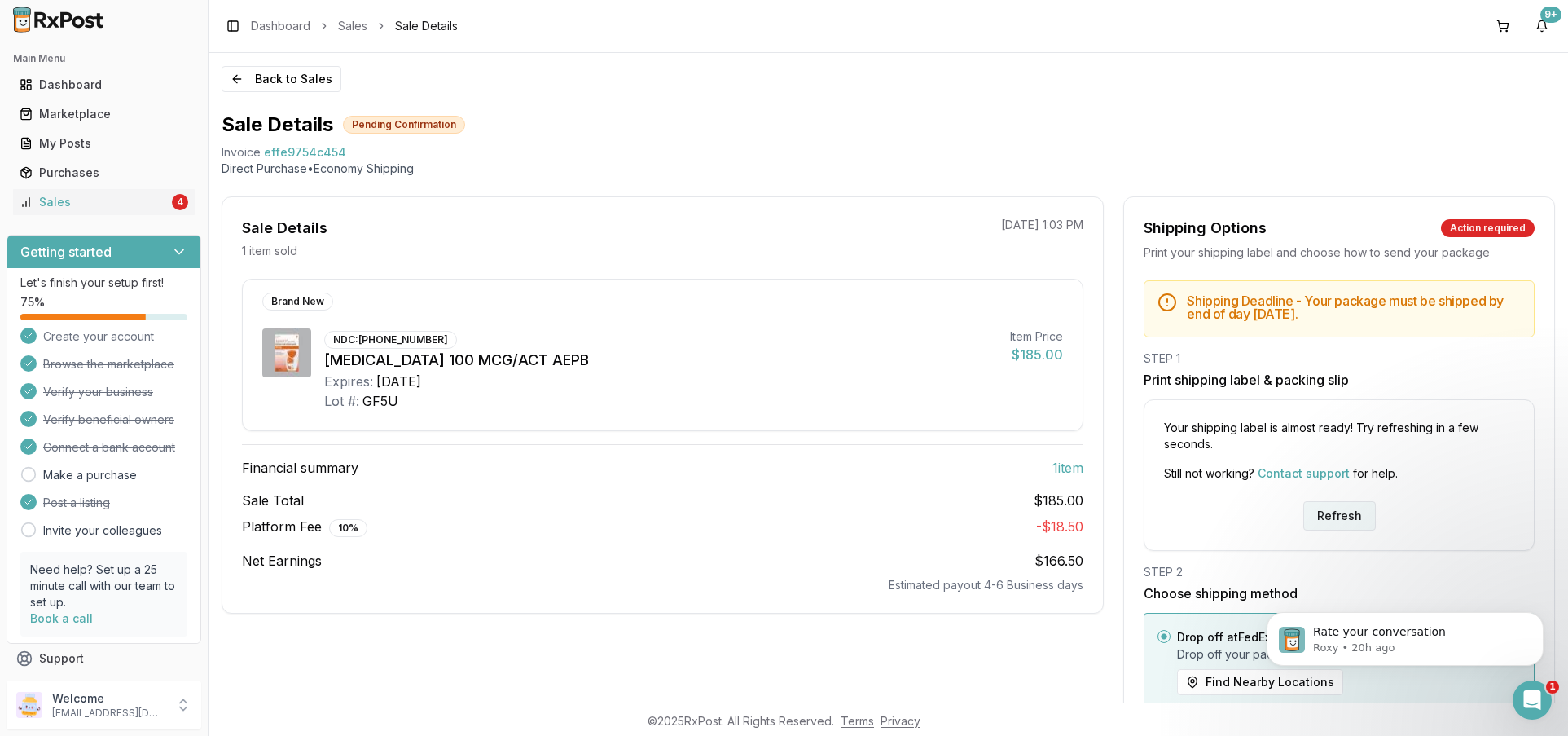
click at [1336, 506] on button "Refresh" at bounding box center [1339, 516] width 73 height 30
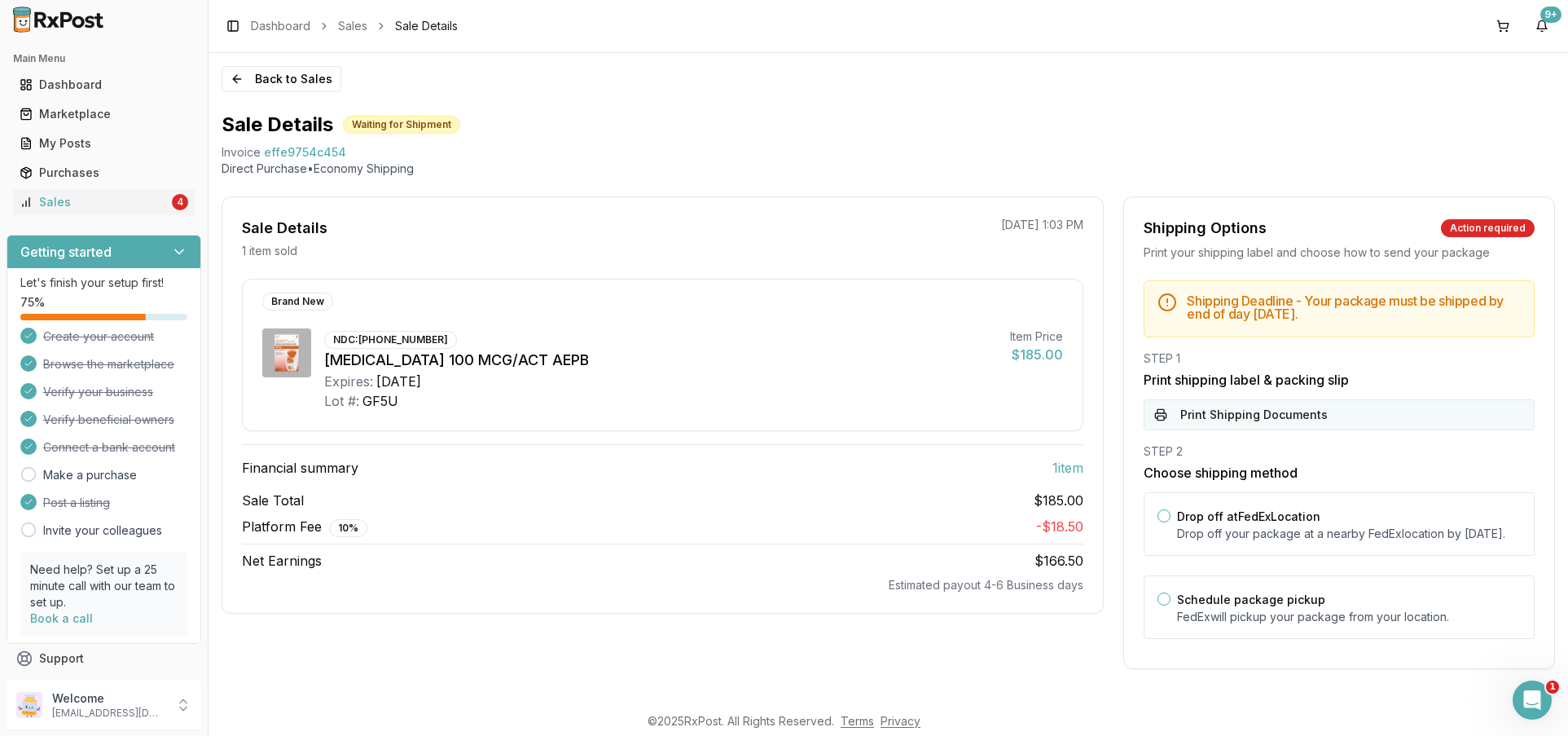
click at [1190, 414] on button "Print Shipping Documents" at bounding box center [1338, 414] width 391 height 31
click at [1210, 414] on button "Print Shipping Documents" at bounding box center [1338, 414] width 391 height 31
click at [86, 201] on div "Sales" at bounding box center [94, 202] width 149 height 16
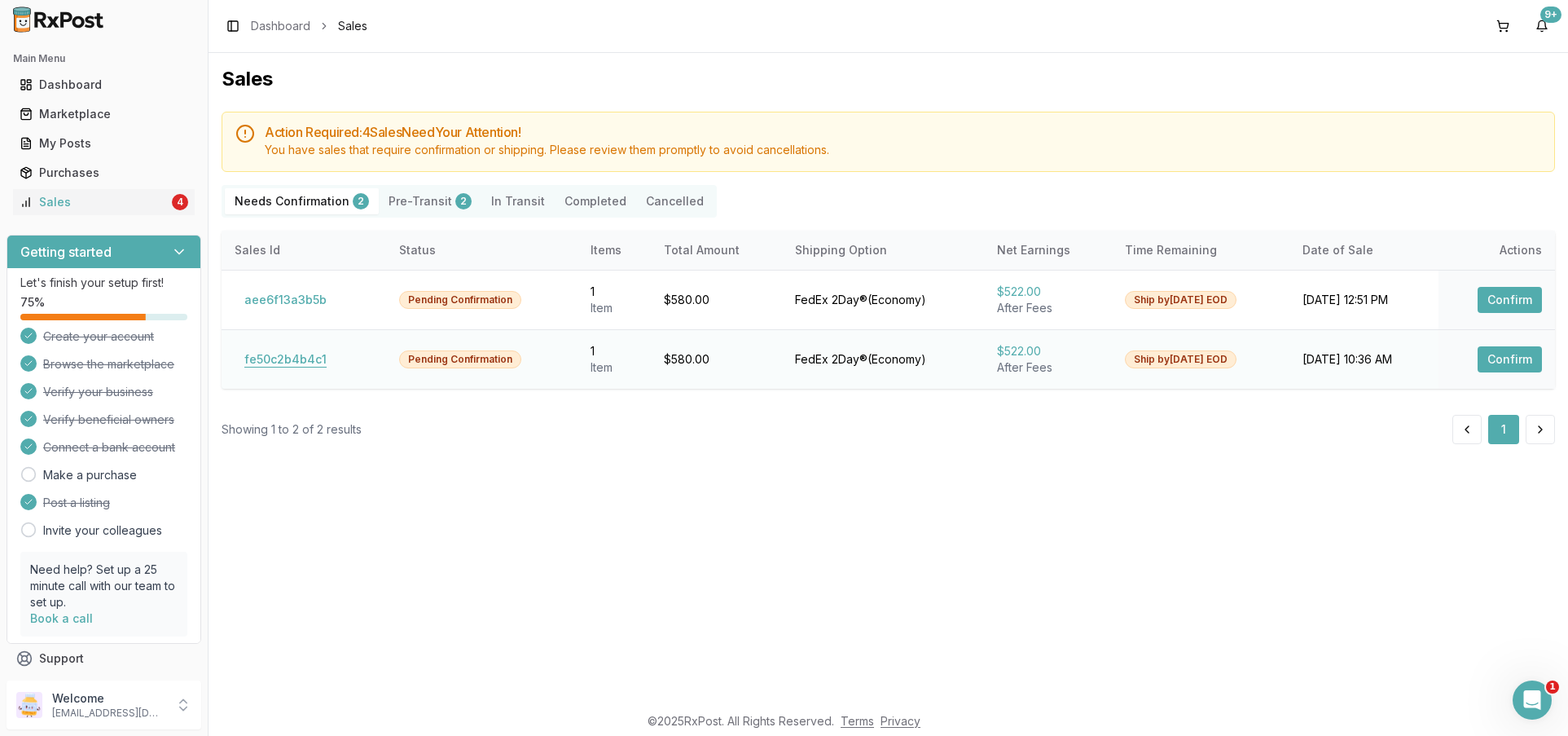
click at [310, 365] on button "fe50c2b4b4c1" at bounding box center [285, 359] width 102 height 26
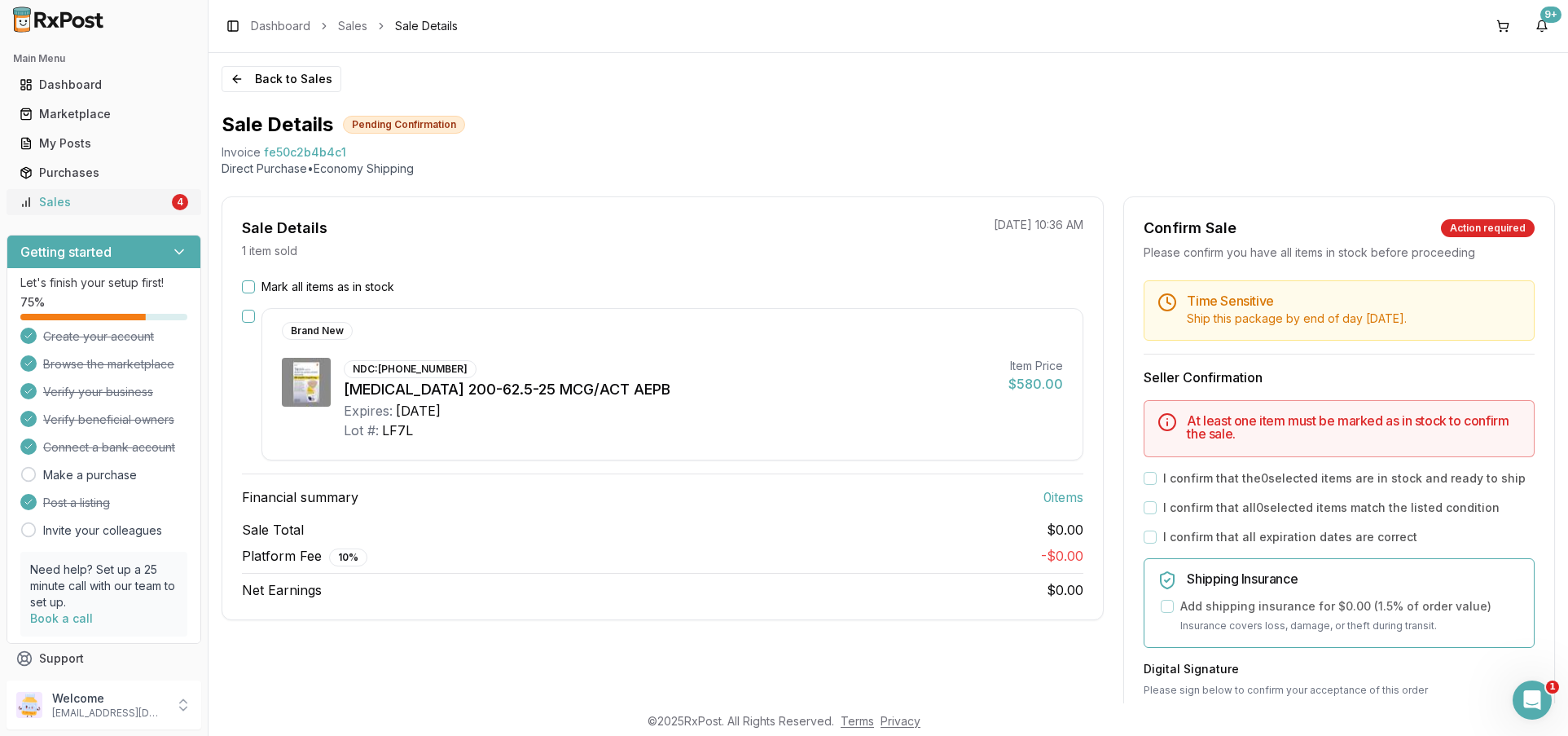
click at [75, 209] on div "Sales" at bounding box center [94, 202] width 149 height 16
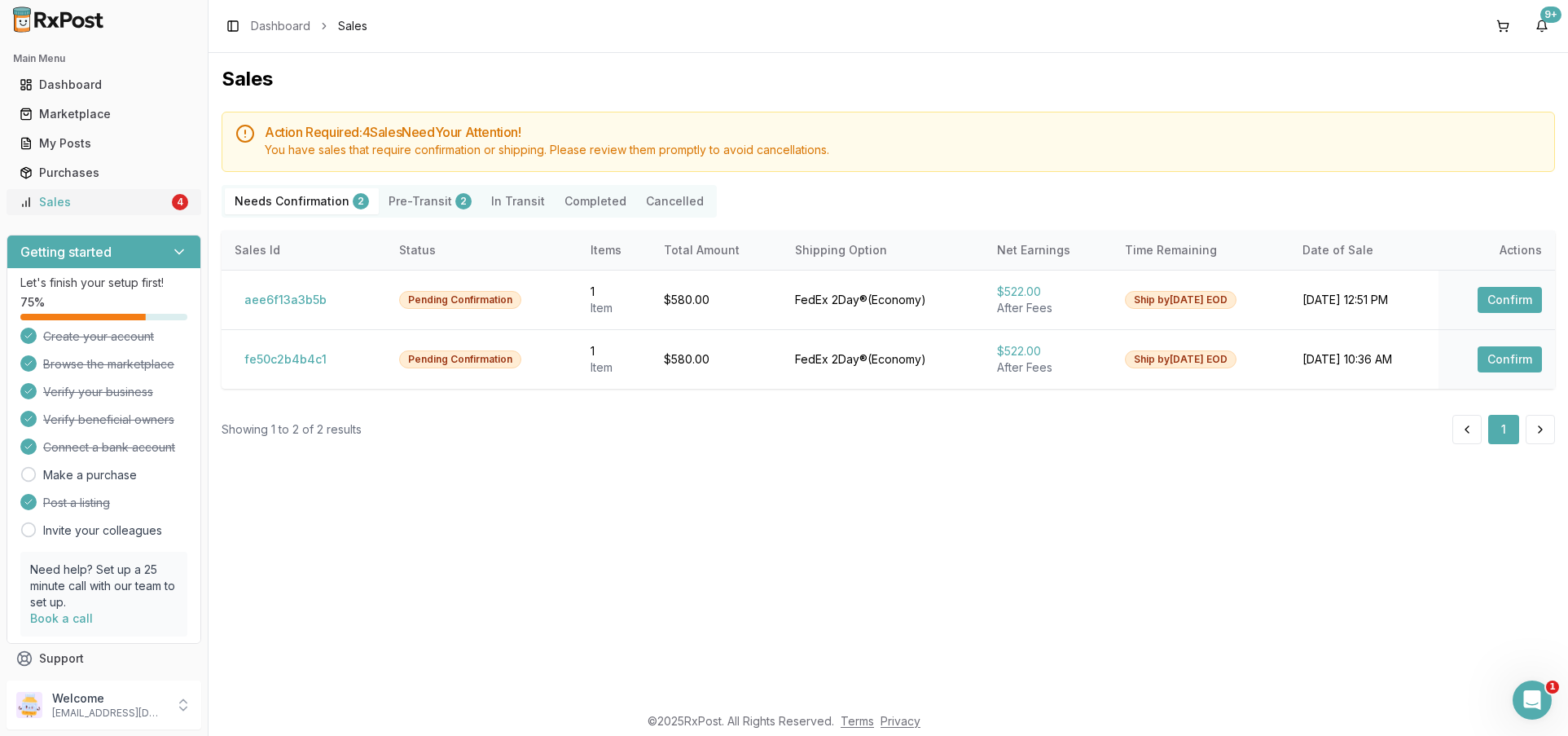
click at [116, 204] on div "Sales" at bounding box center [94, 202] width 149 height 16
click at [300, 364] on button "fe50c2b4b4c1" at bounding box center [285, 359] width 102 height 26
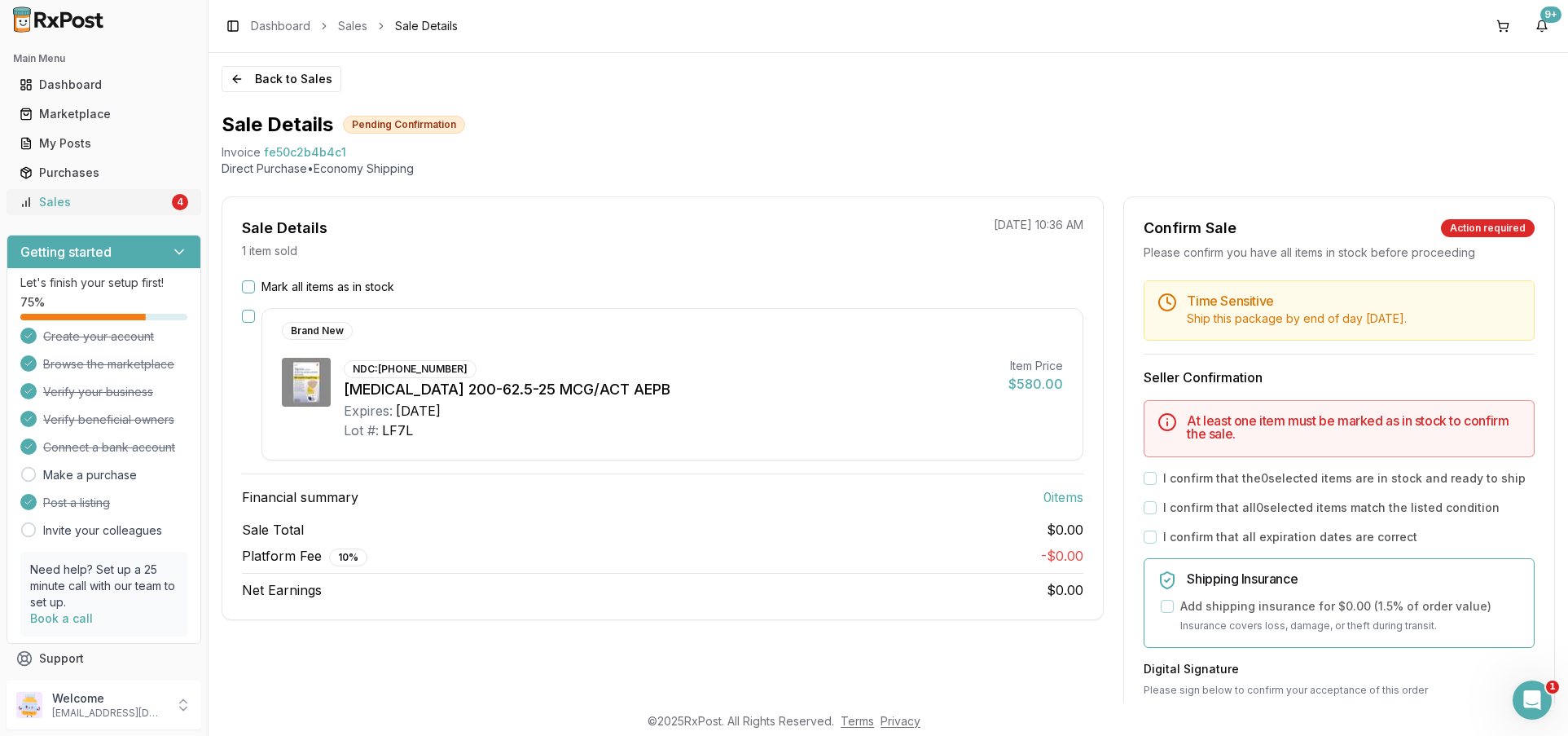
click at [64, 209] on div "Sales" at bounding box center [94, 202] width 149 height 16
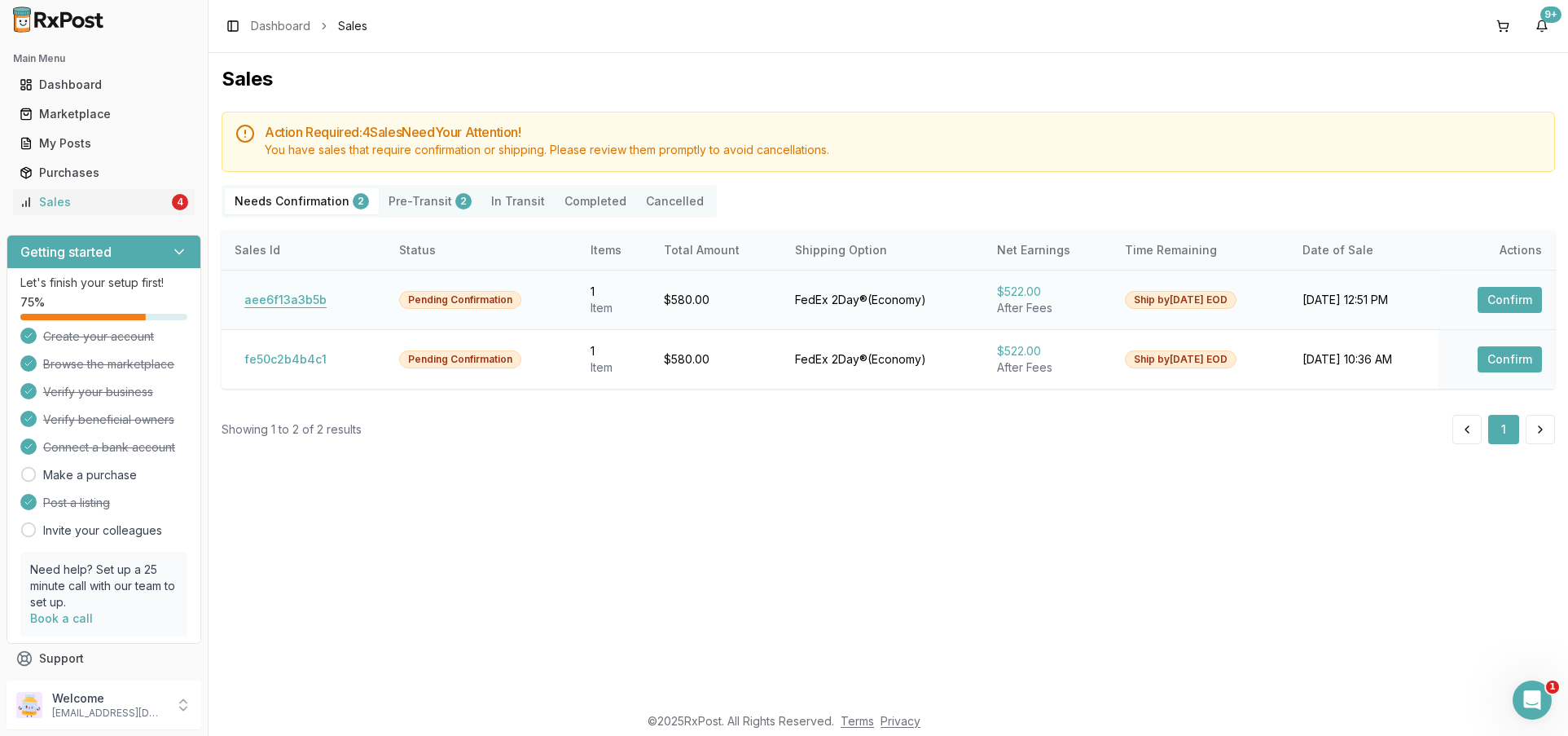
click at [272, 291] on button "aee6f13a3b5b" at bounding box center [285, 300] width 102 height 26
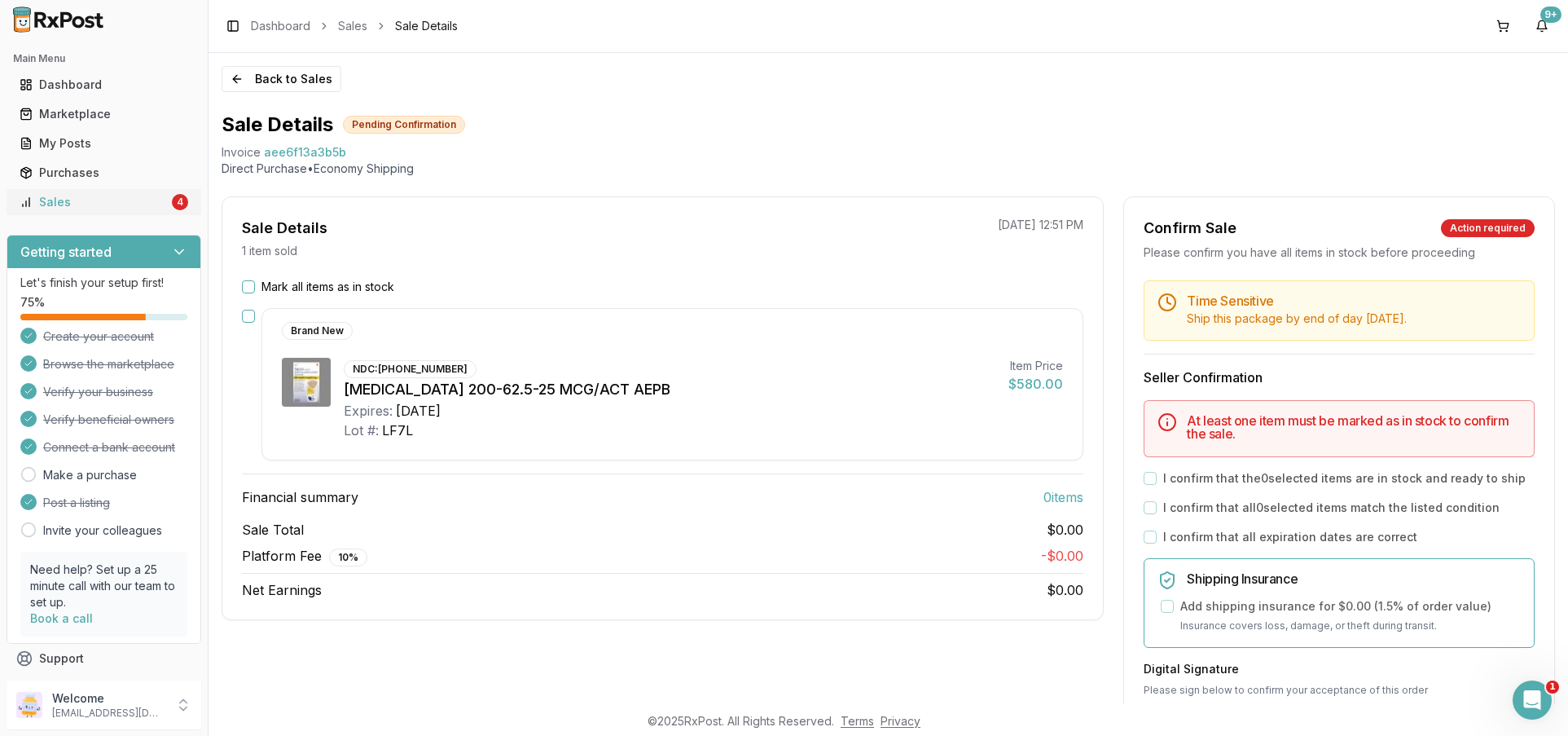
click at [88, 203] on div "Sales" at bounding box center [94, 202] width 149 height 16
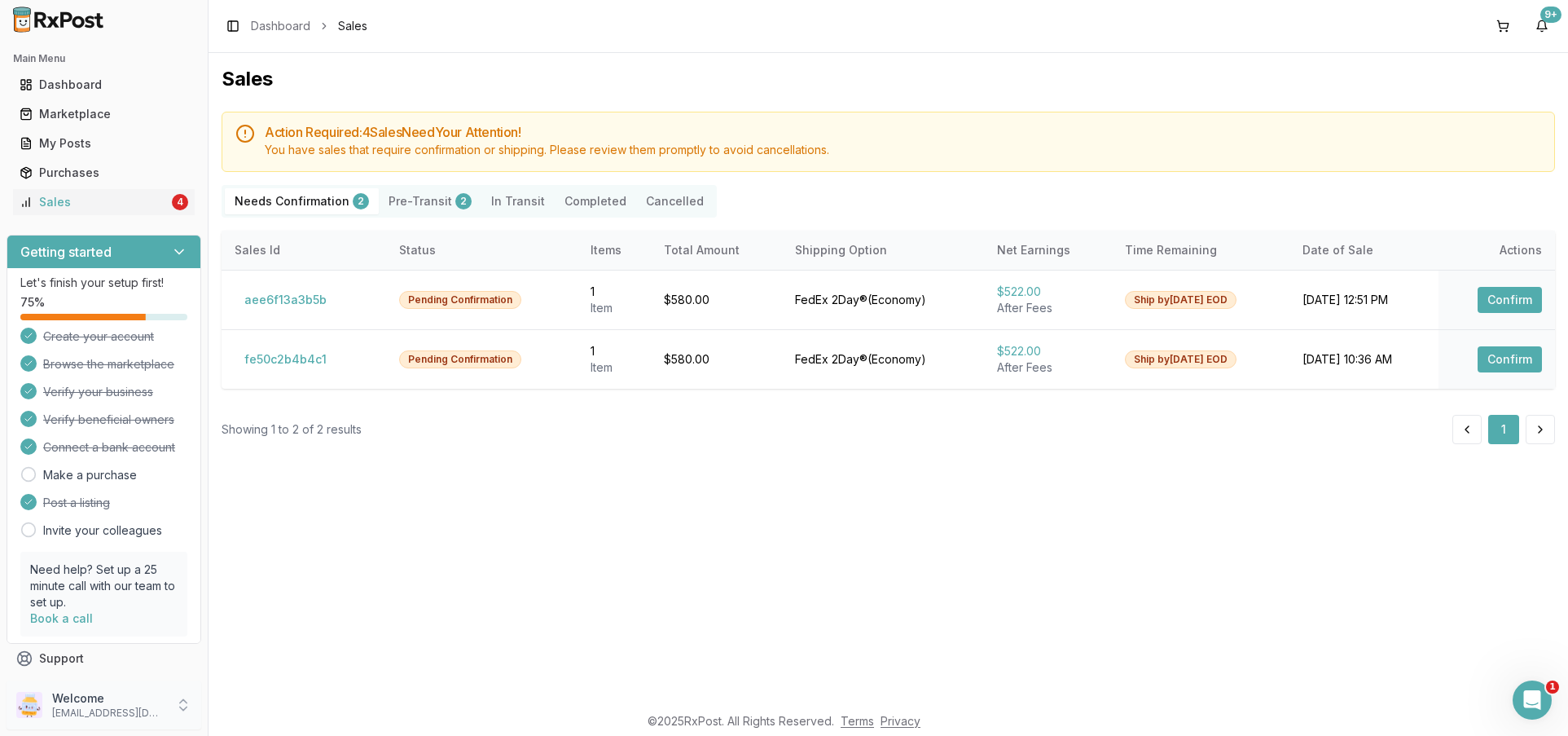
click at [123, 703] on p "Welcome" at bounding box center [109, 698] width 113 height 16
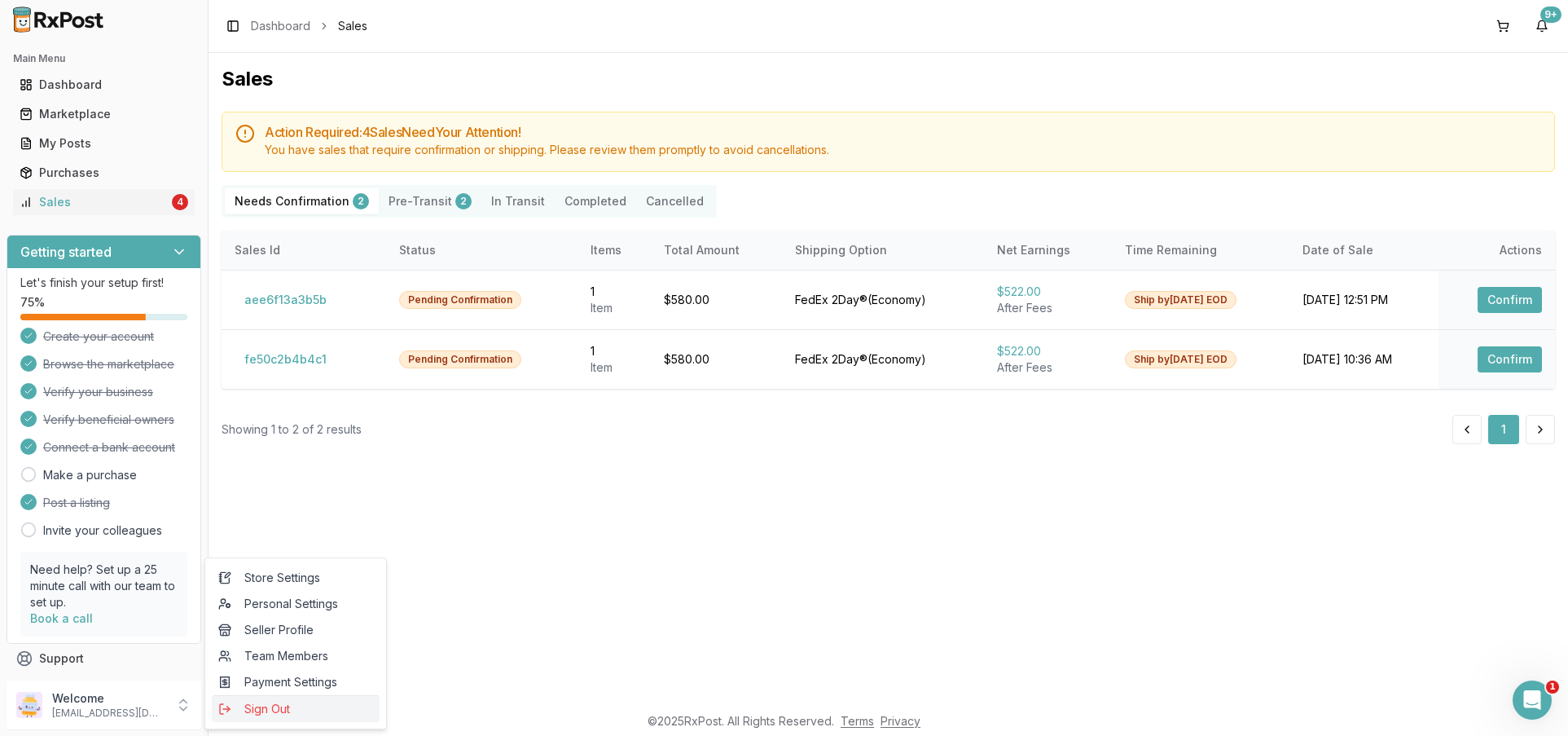
click at [254, 708] on span "Sign Out" at bounding box center [295, 708] width 154 height 16
